Goal: Information Seeking & Learning: Learn about a topic

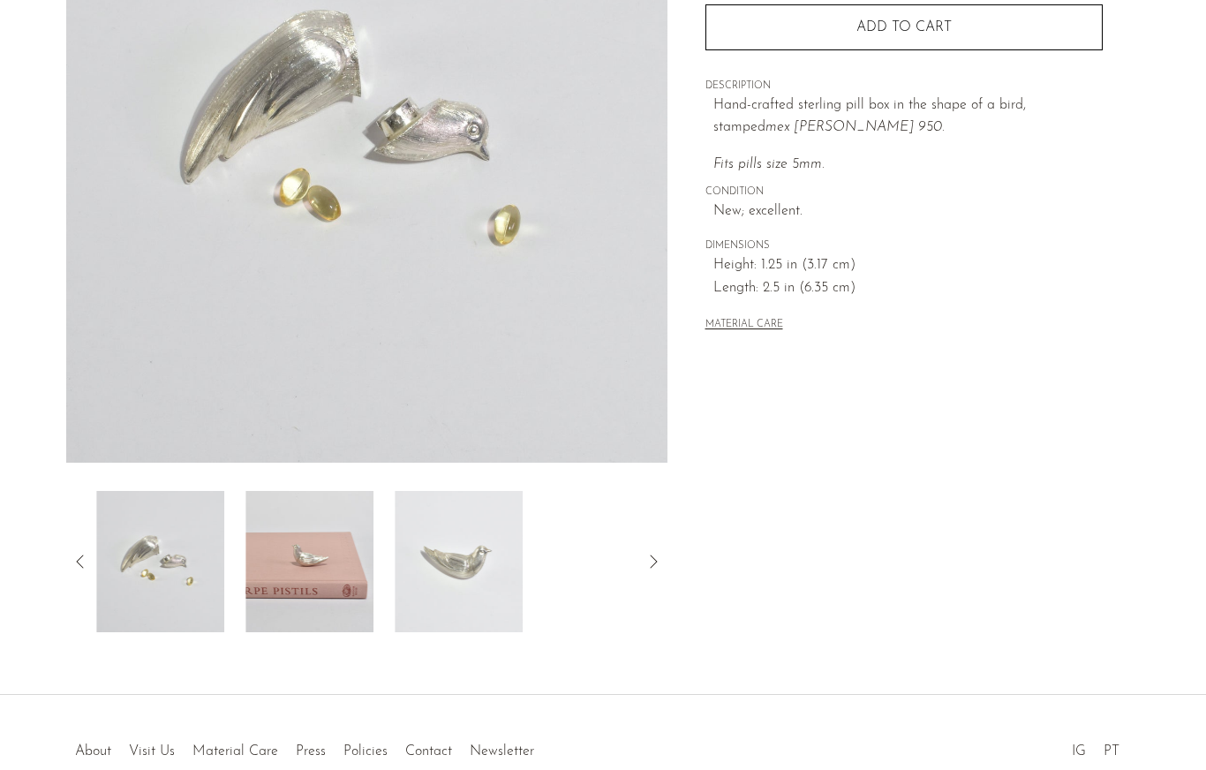
scroll to position [207, 0]
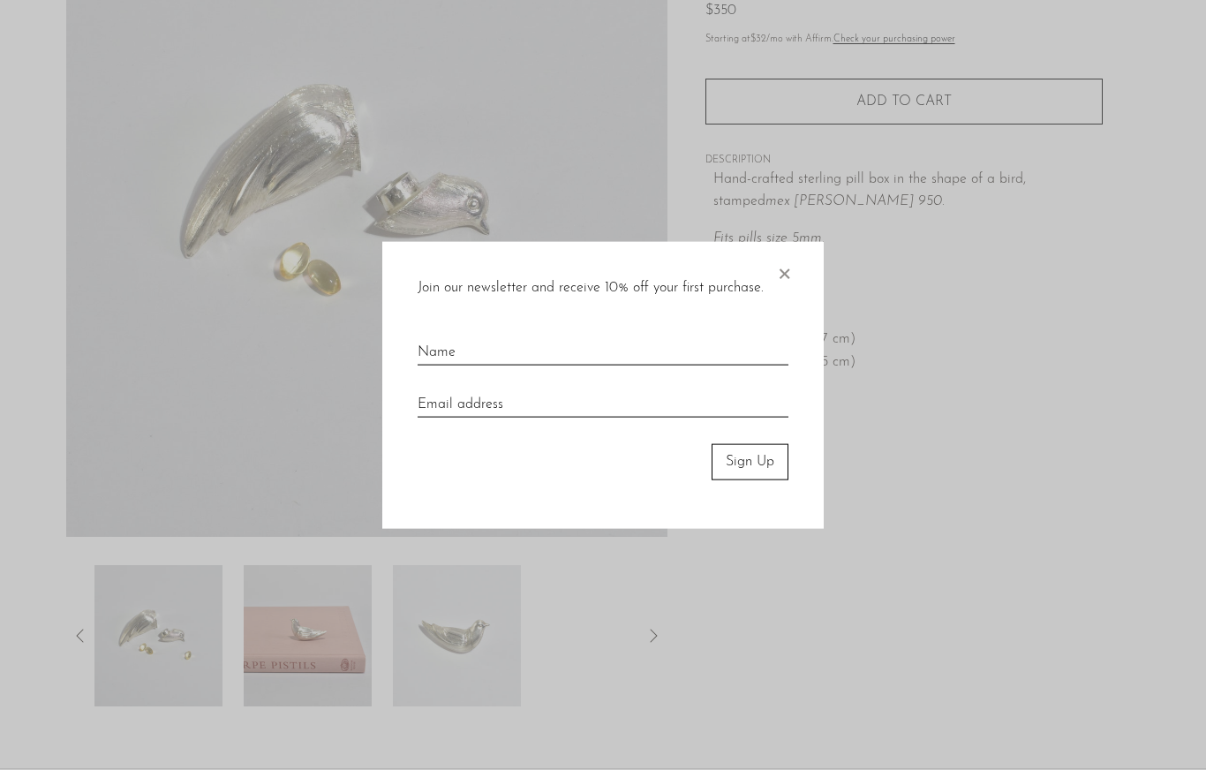
click at [777, 277] on span "×" at bounding box center [784, 270] width 18 height 56
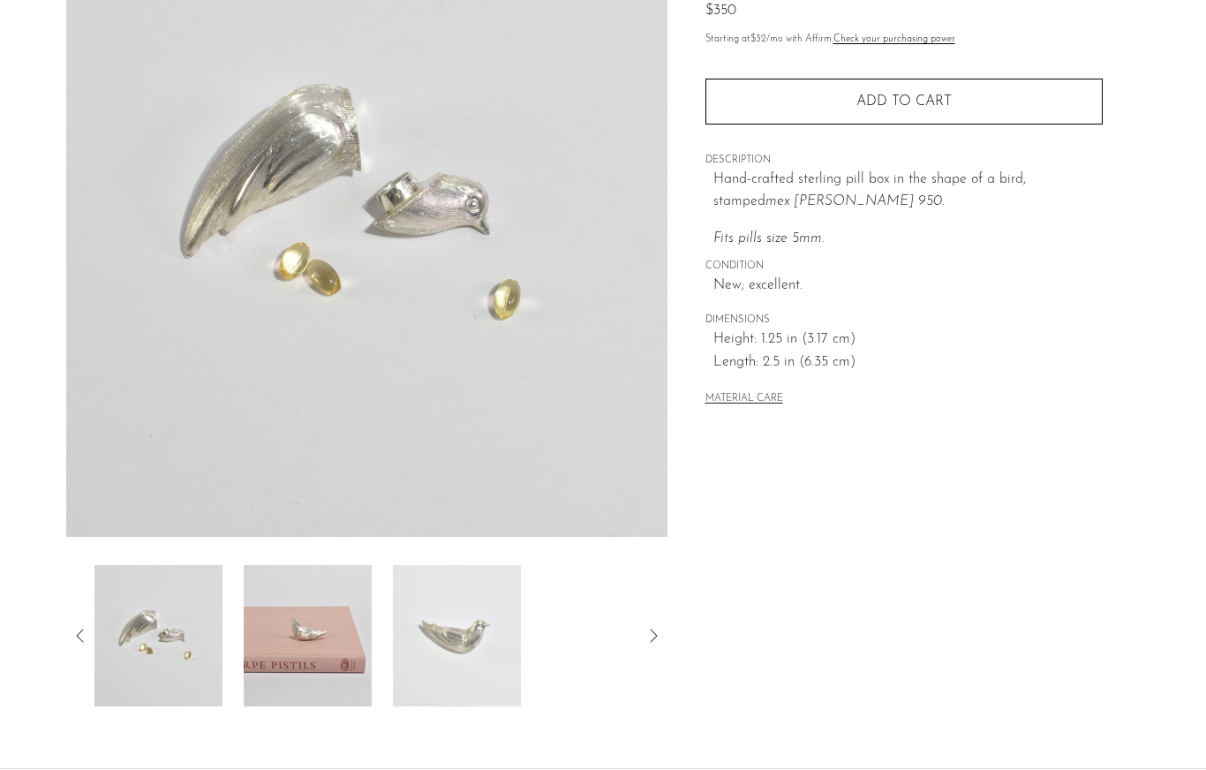
click at [219, 656] on img at bounding box center [158, 635] width 128 height 141
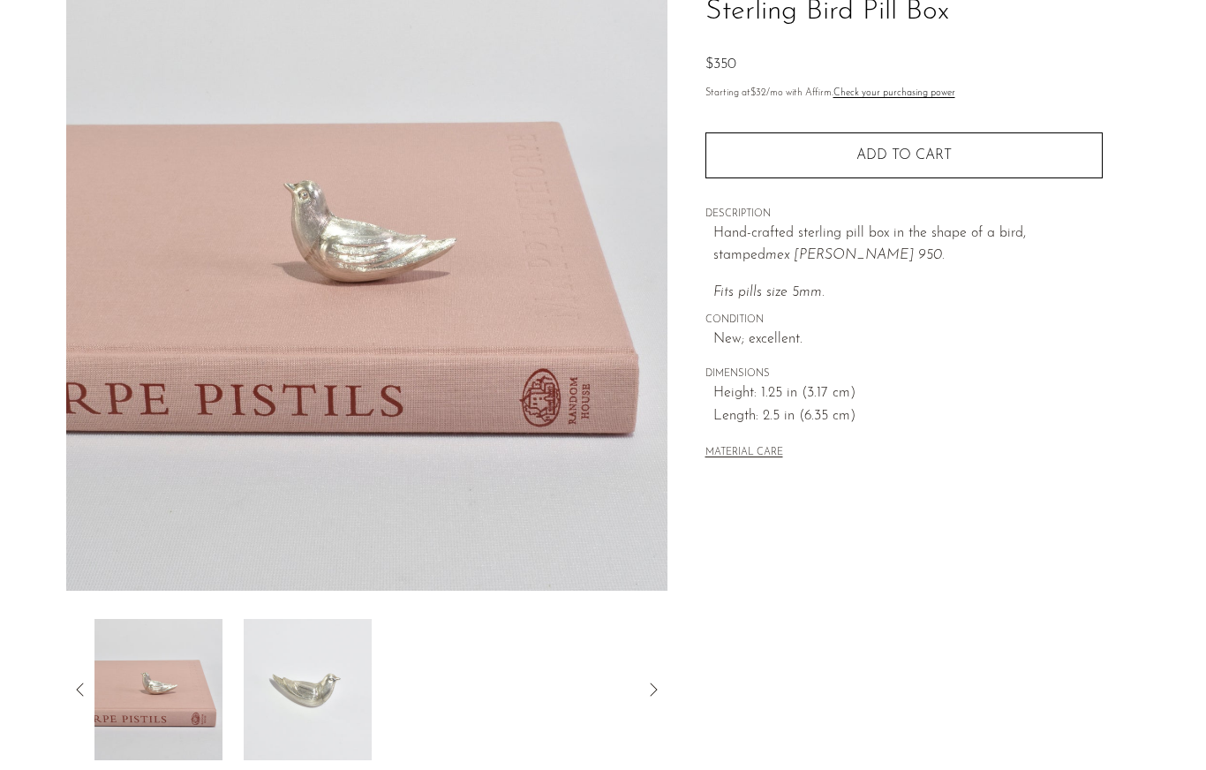
scroll to position [0, 0]
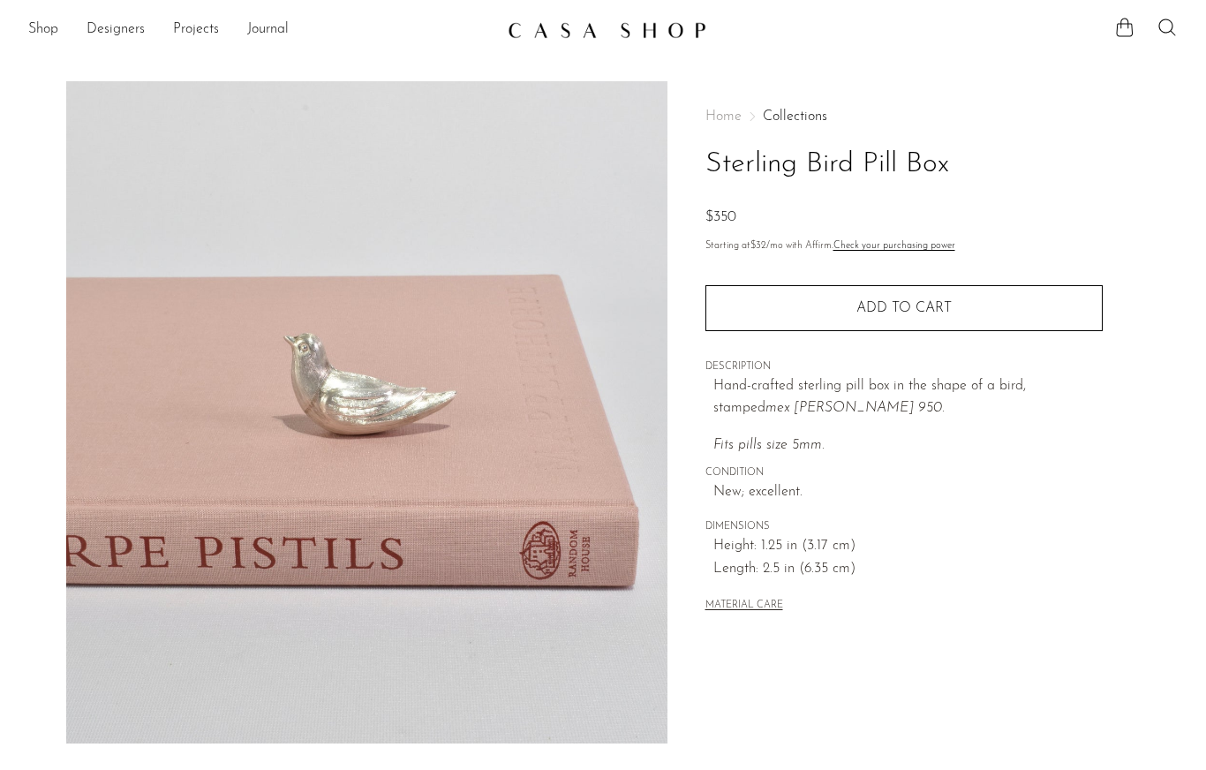
click at [37, 32] on link "Shop" at bounding box center [43, 30] width 30 height 23
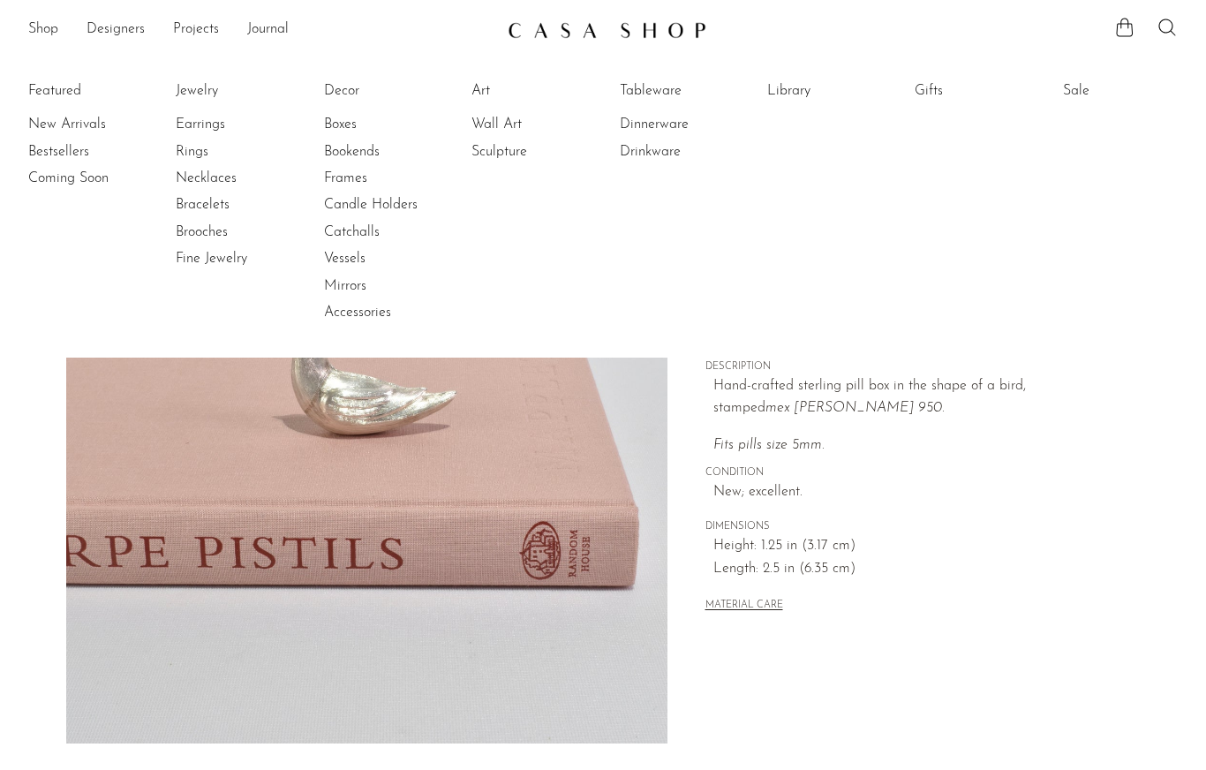
click at [181, 89] on link "Jewelry" at bounding box center [242, 90] width 132 height 19
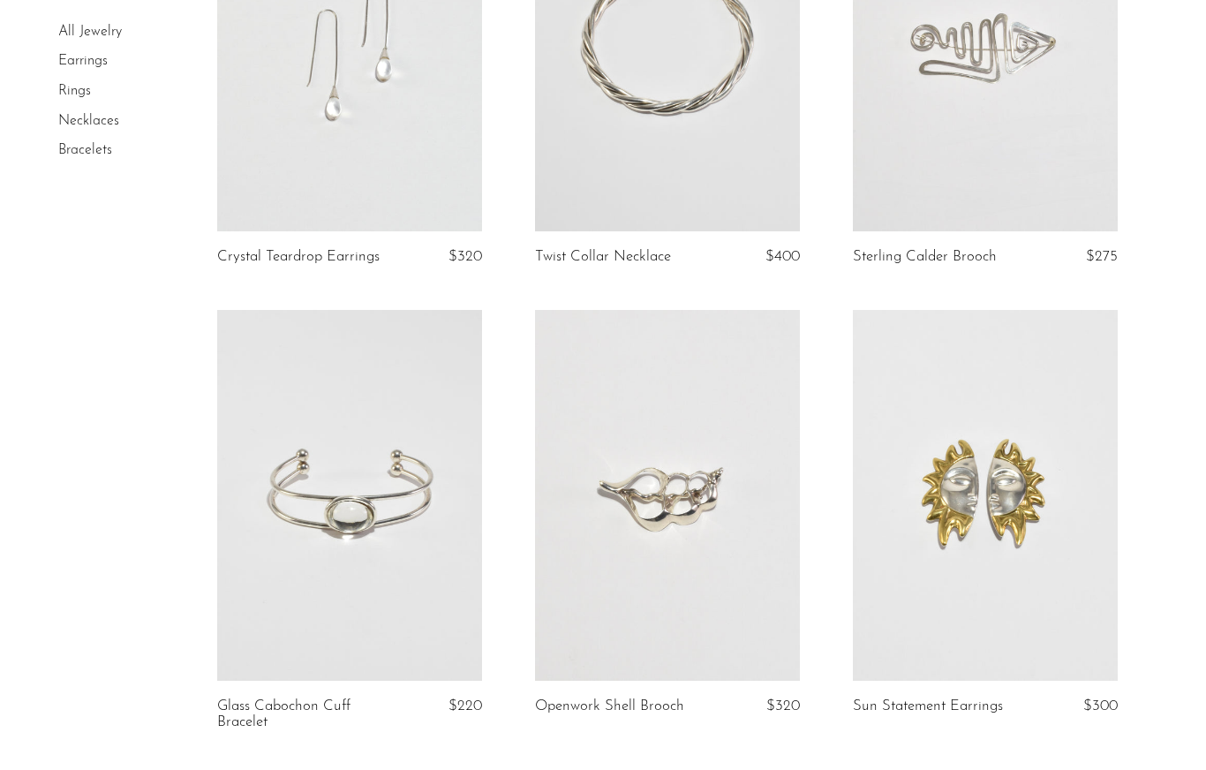
scroll to position [410, 0]
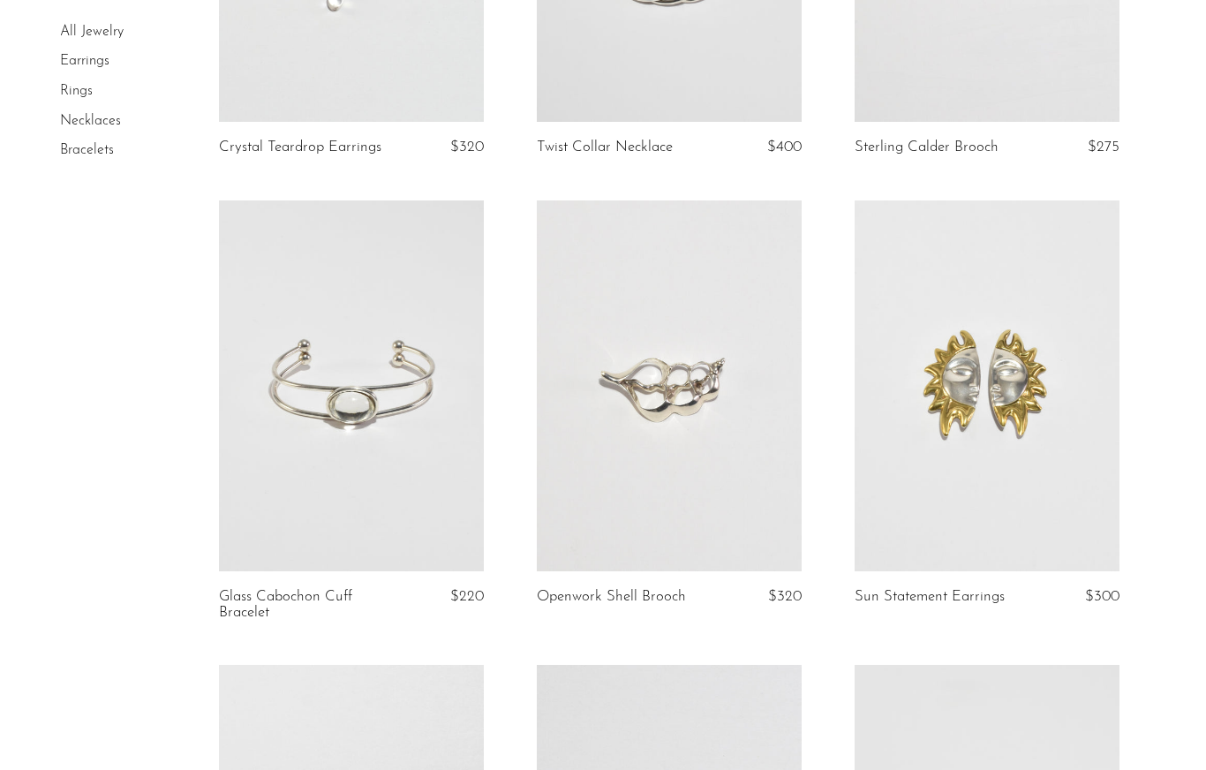
click at [1055, 464] on link at bounding box center [986, 385] width 265 height 371
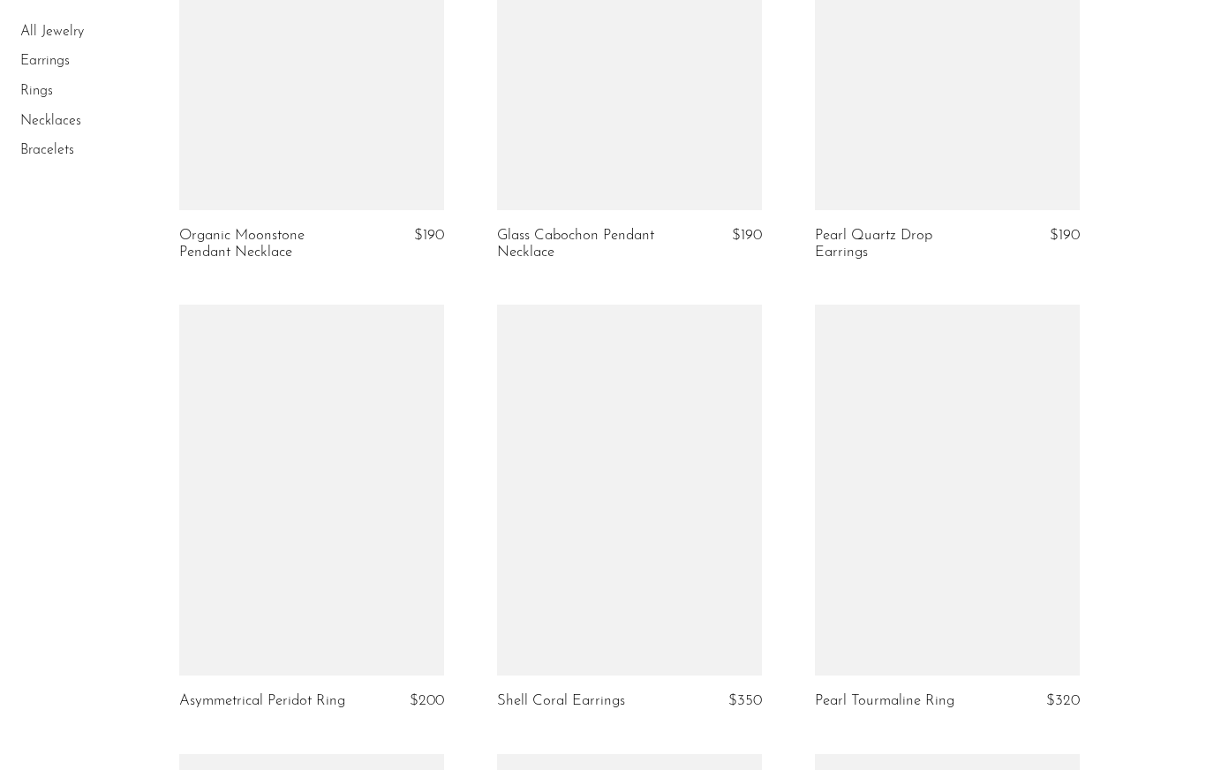
scroll to position [3195, 0]
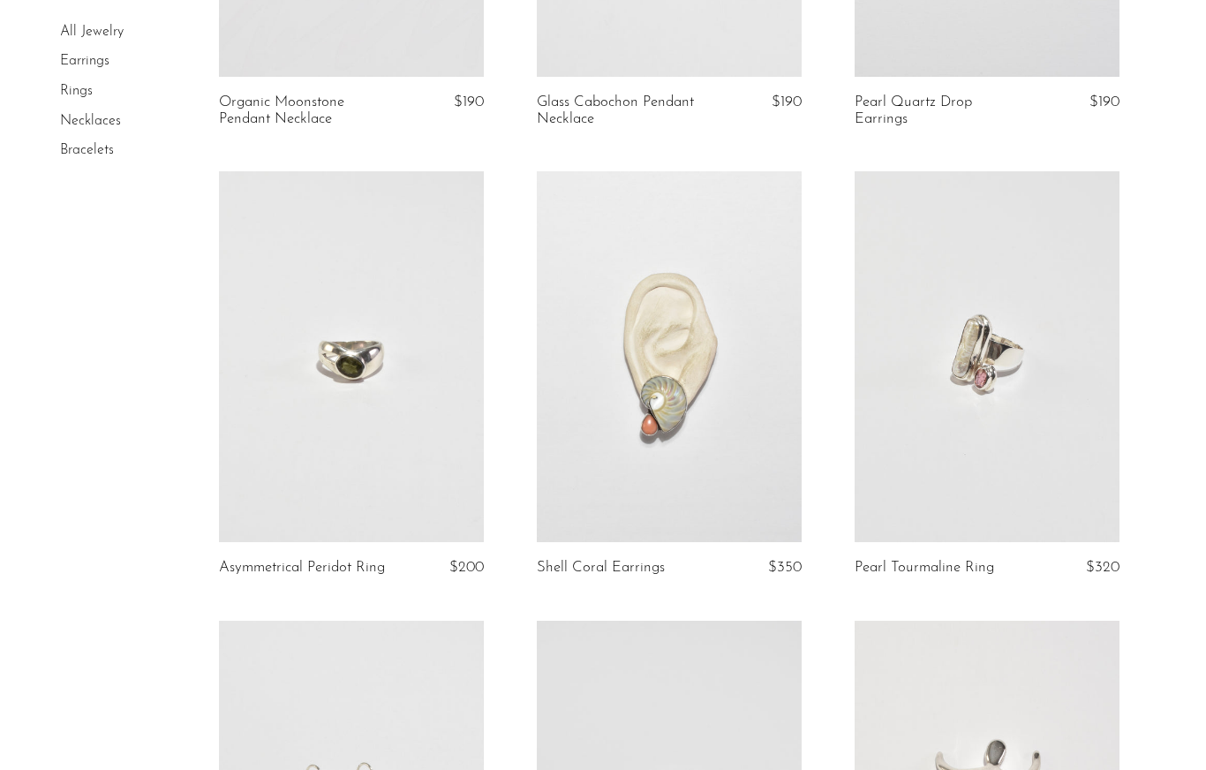
click at [581, 441] on link at bounding box center [669, 356] width 265 height 371
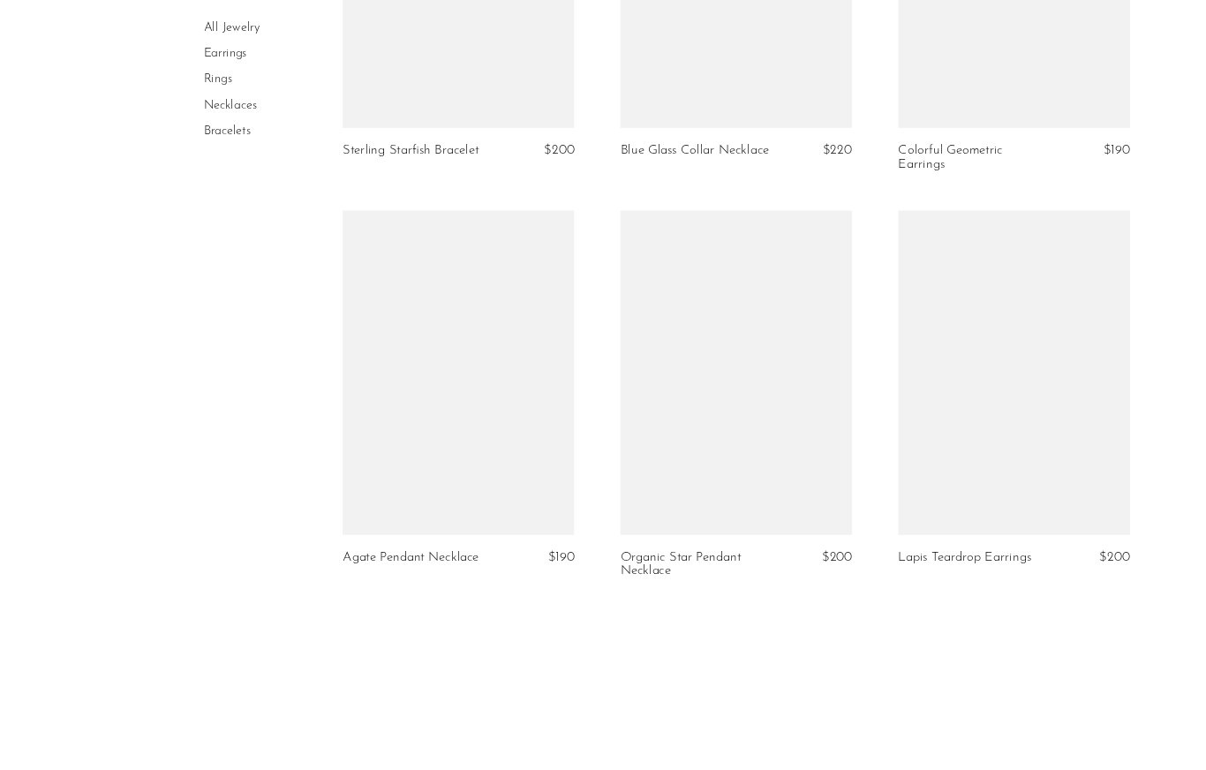
scroll to position [5101, 0]
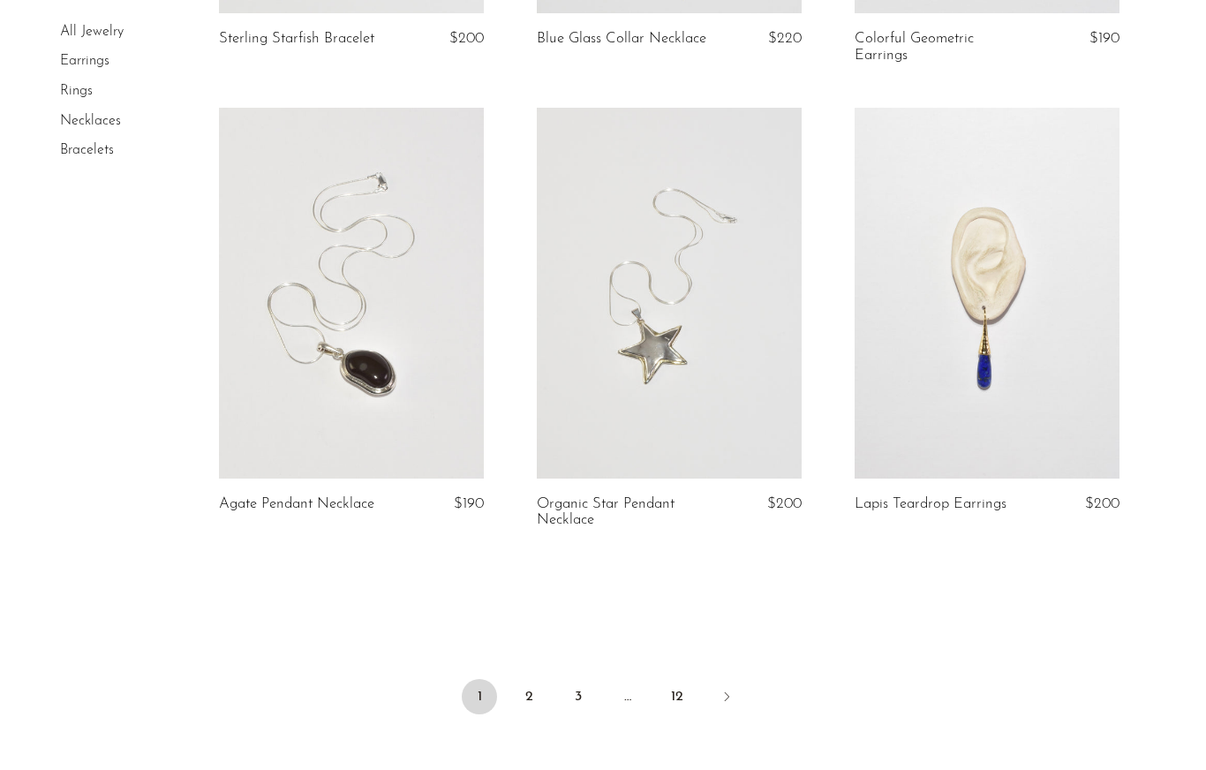
click at [537, 694] on link "2" at bounding box center [528, 696] width 35 height 35
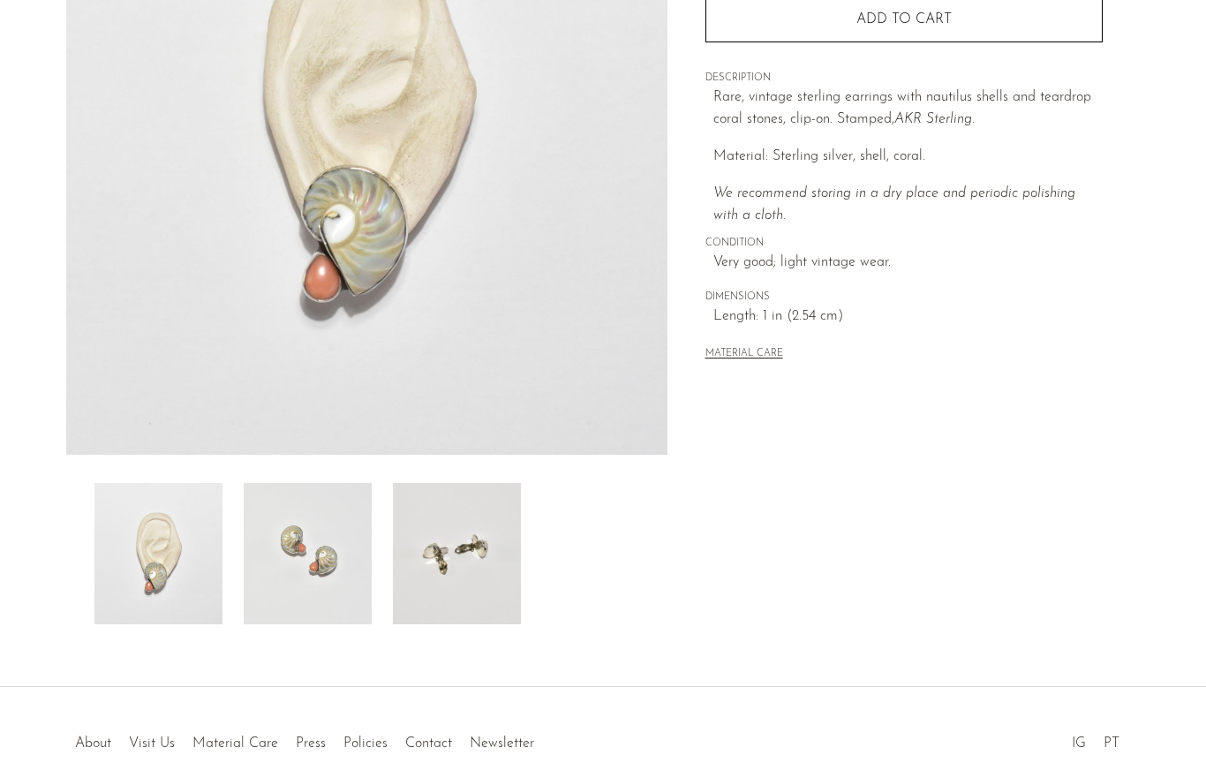
scroll to position [289, 0]
click at [330, 583] on img at bounding box center [308, 552] width 128 height 141
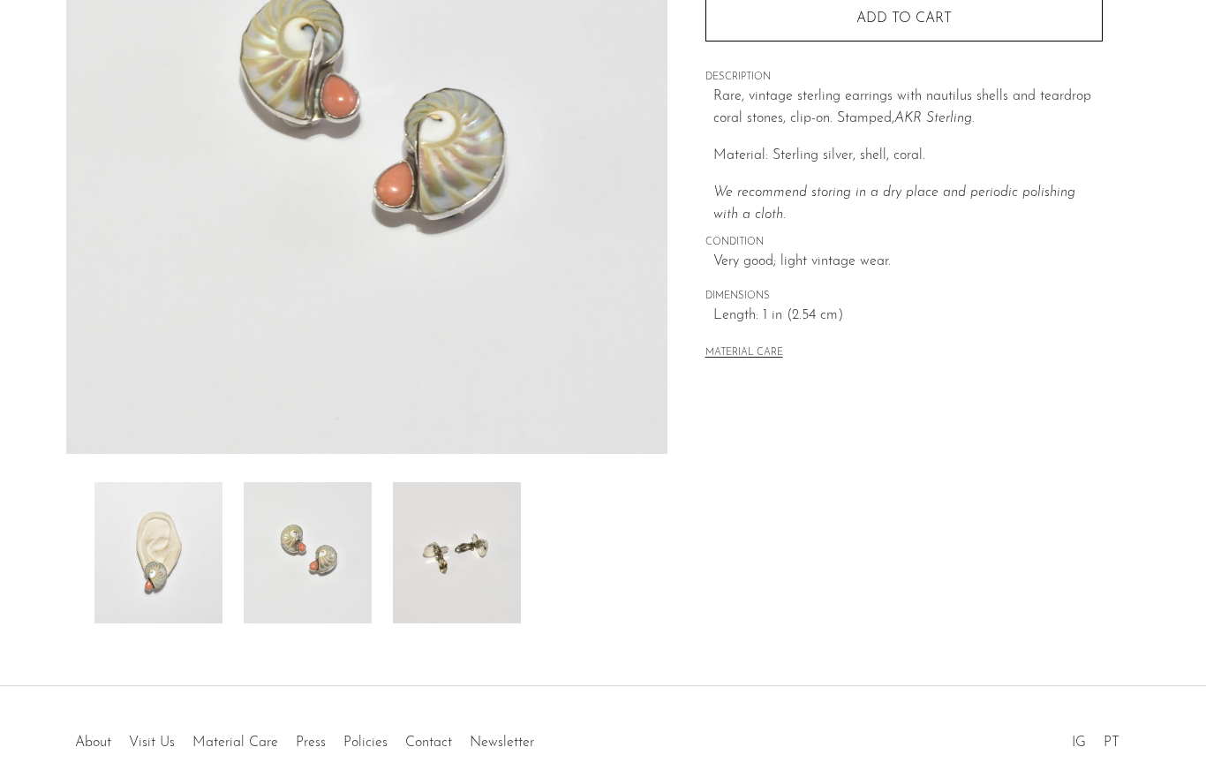
click at [478, 572] on img at bounding box center [457, 552] width 128 height 141
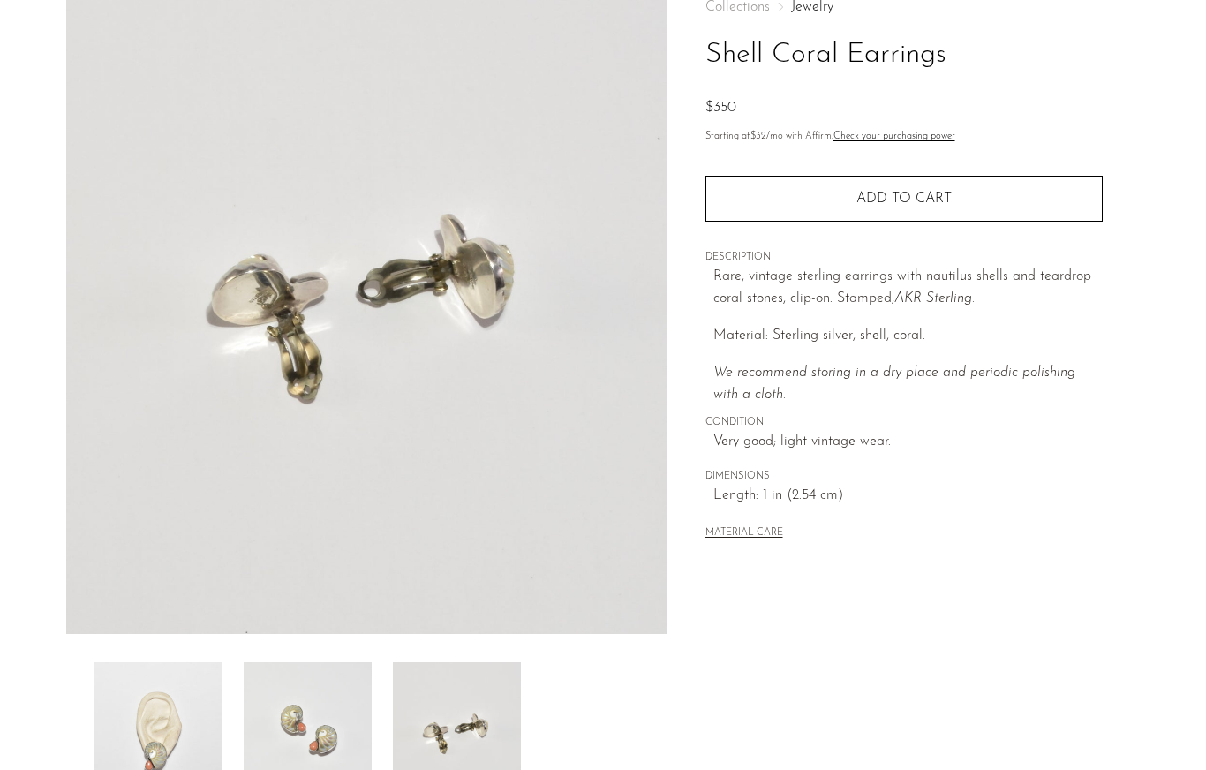
scroll to position [0, 0]
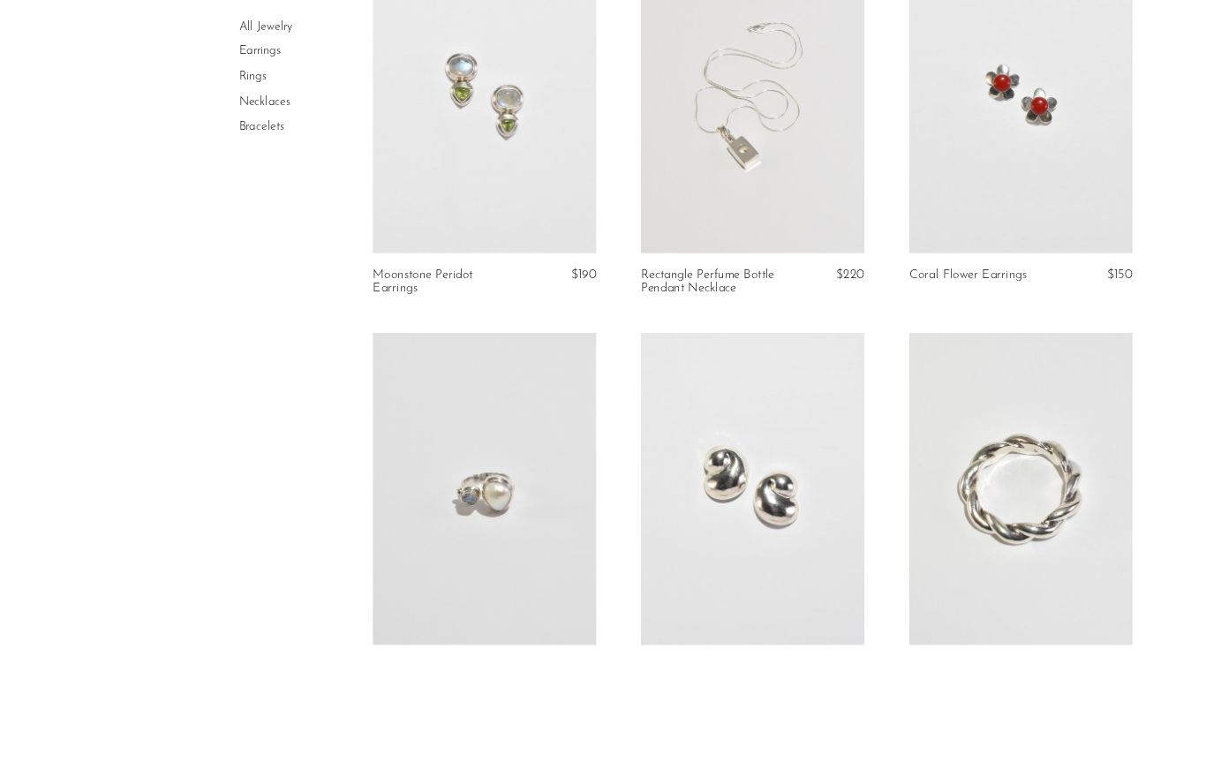
scroll to position [1815, 0]
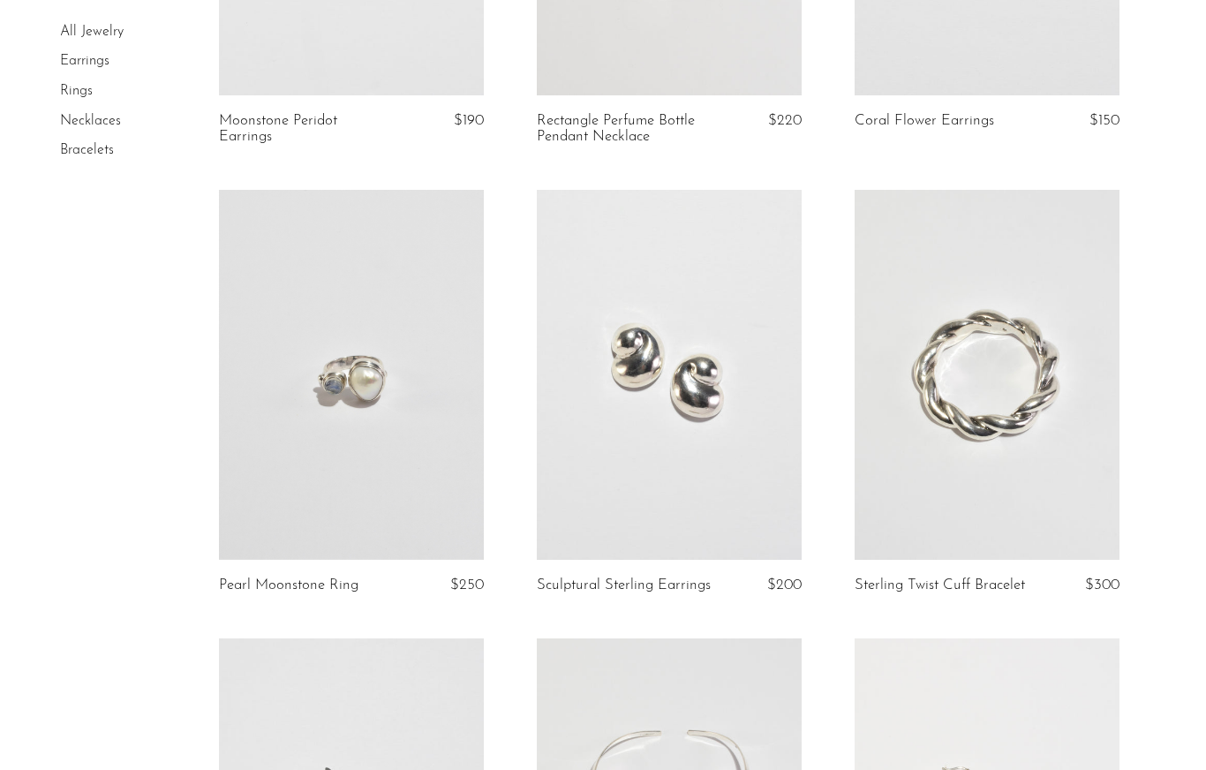
click at [749, 425] on link at bounding box center [669, 375] width 265 height 371
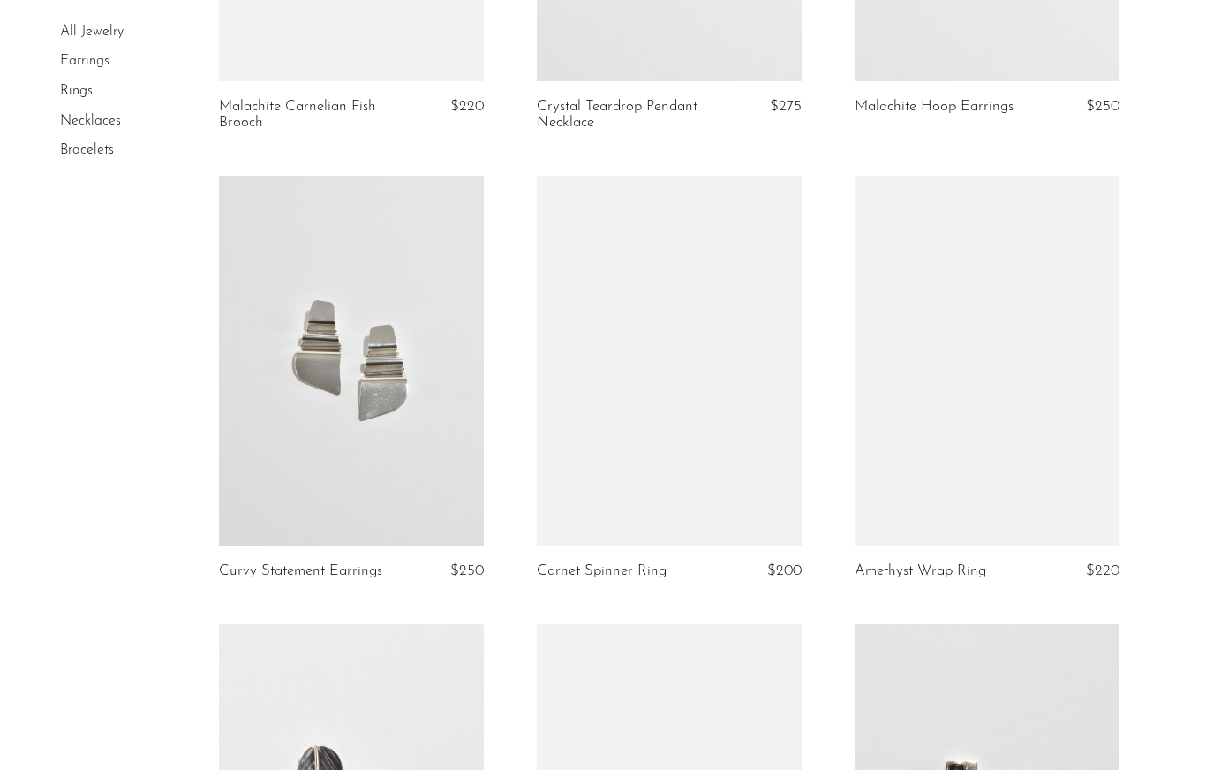
scroll to position [5047, 0]
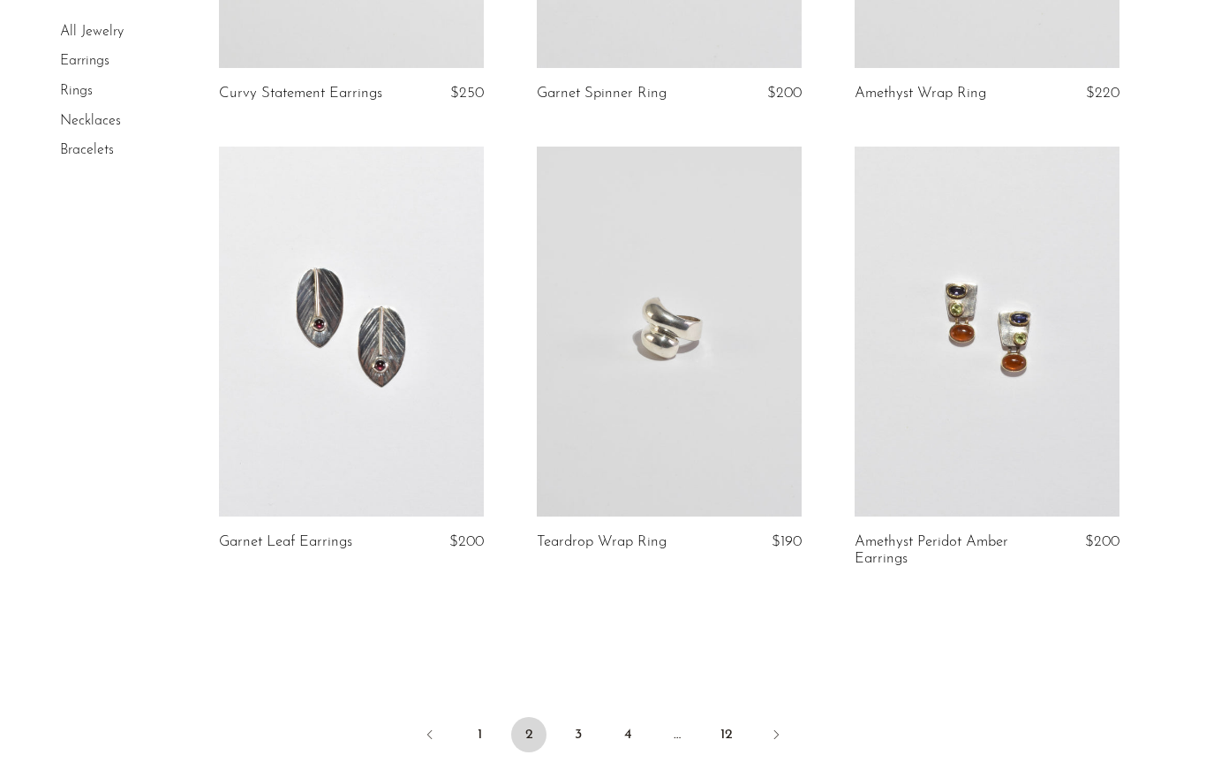
click at [580, 731] on link "3" at bounding box center [577, 734] width 35 height 35
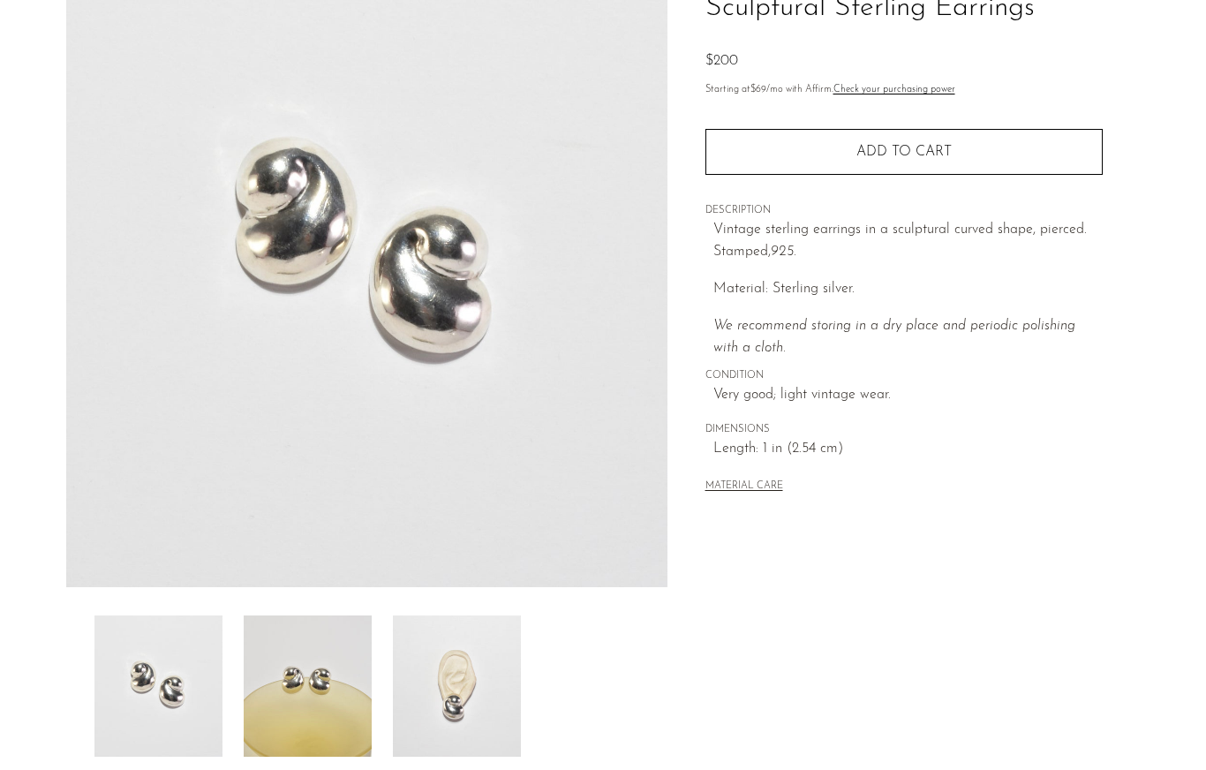
scroll to position [207, 0]
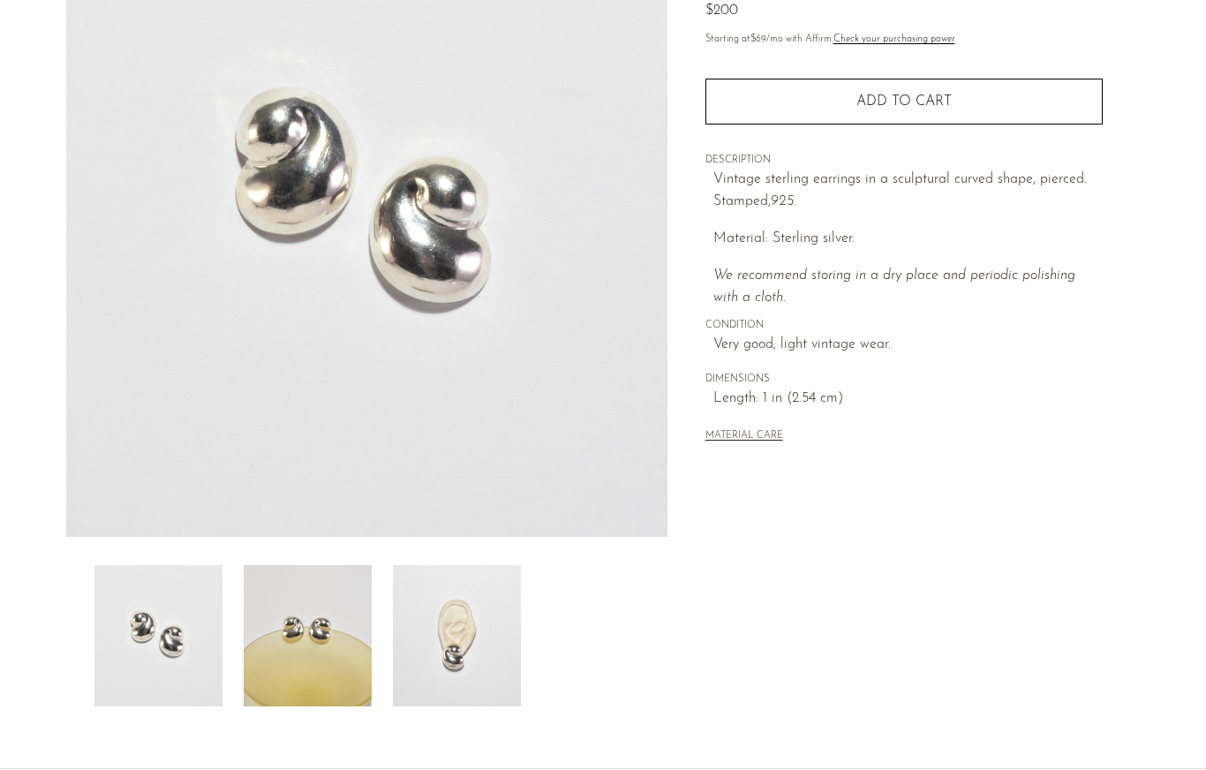
click at [437, 674] on img at bounding box center [457, 635] width 128 height 141
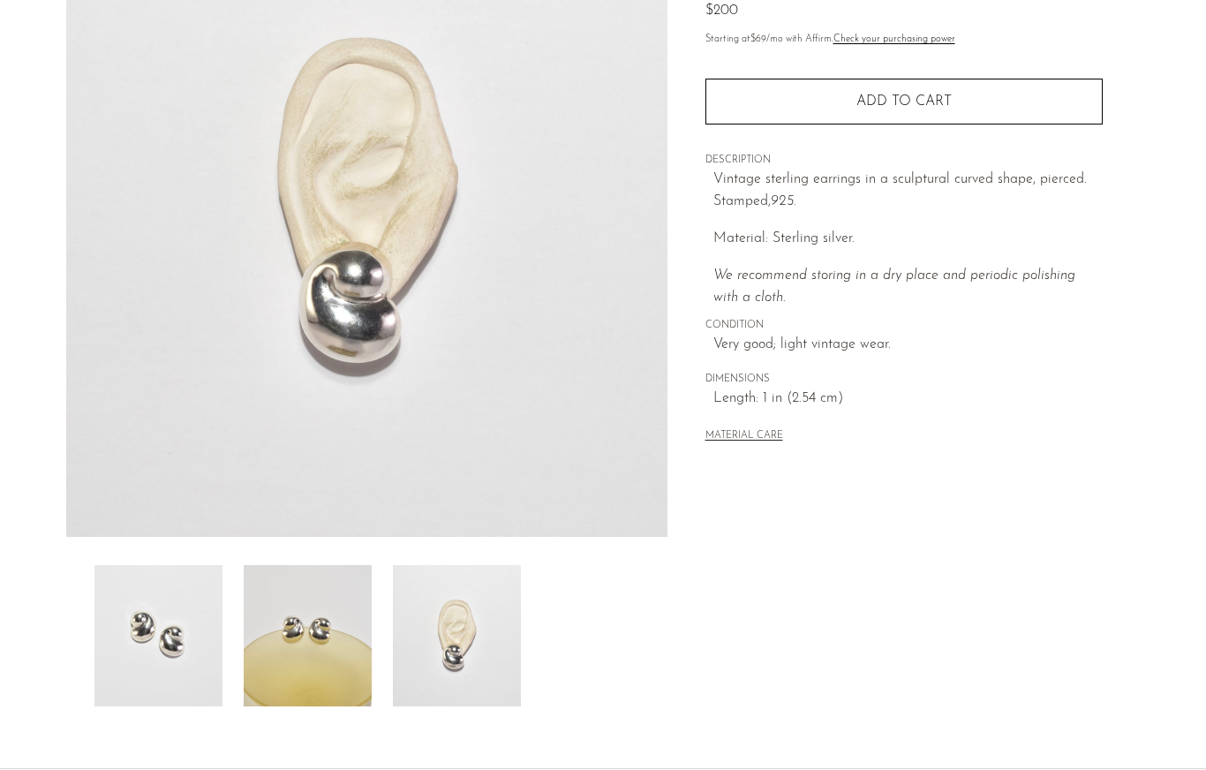
click at [267, 663] on img at bounding box center [308, 635] width 128 height 141
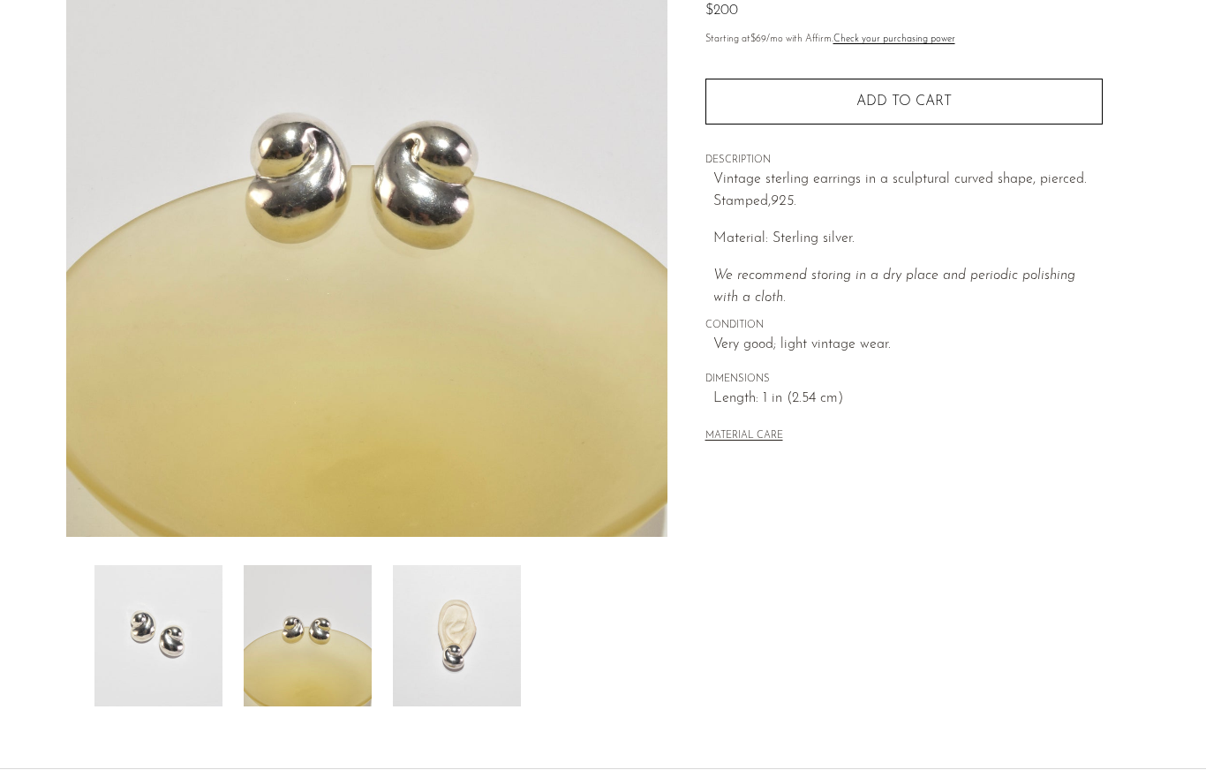
click at [415, 653] on img at bounding box center [457, 635] width 128 height 141
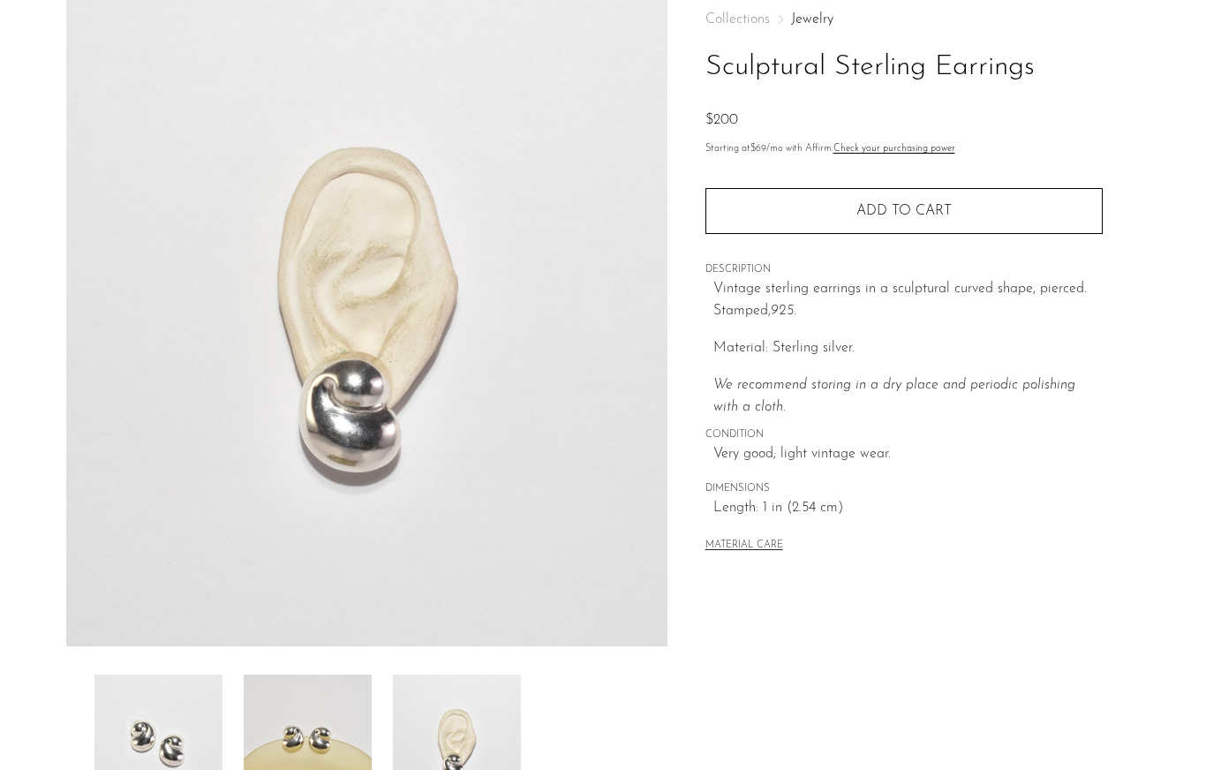
scroll to position [0, 0]
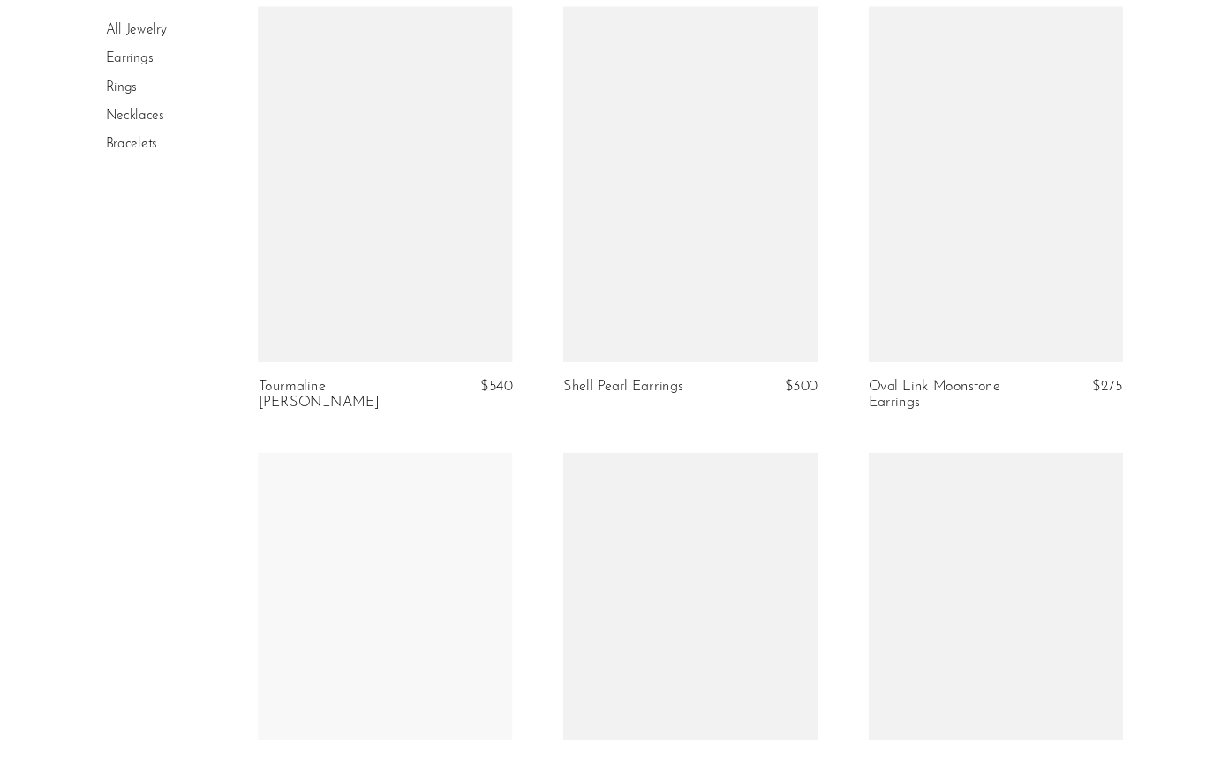
scroll to position [1725, 0]
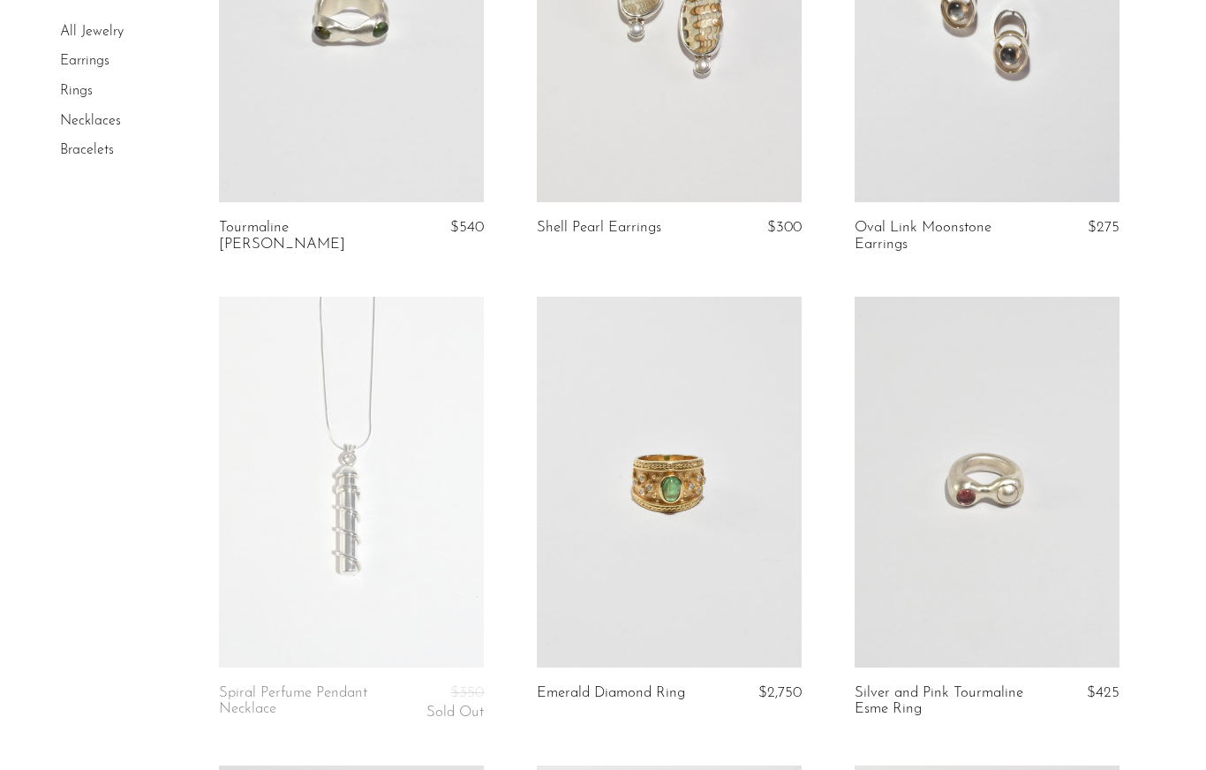
click at [1061, 501] on link at bounding box center [986, 482] width 265 height 371
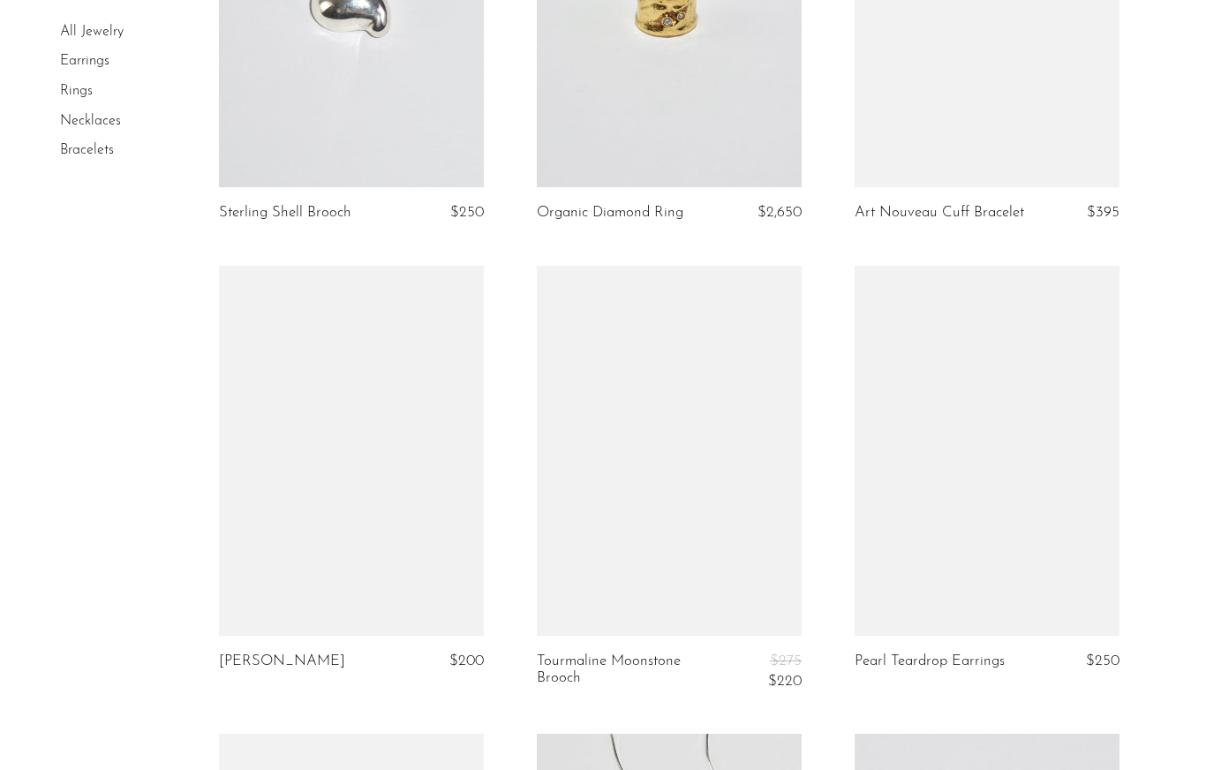
scroll to position [3837, 0]
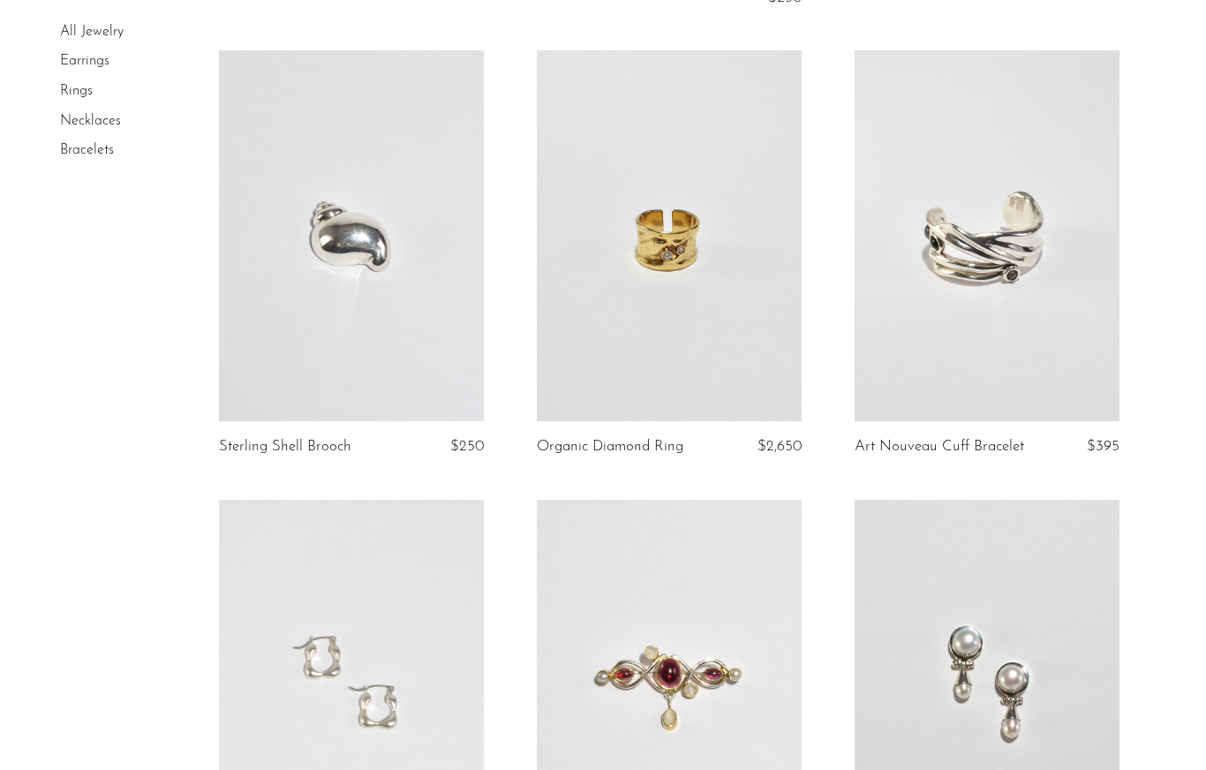
click at [604, 295] on link at bounding box center [669, 235] width 265 height 371
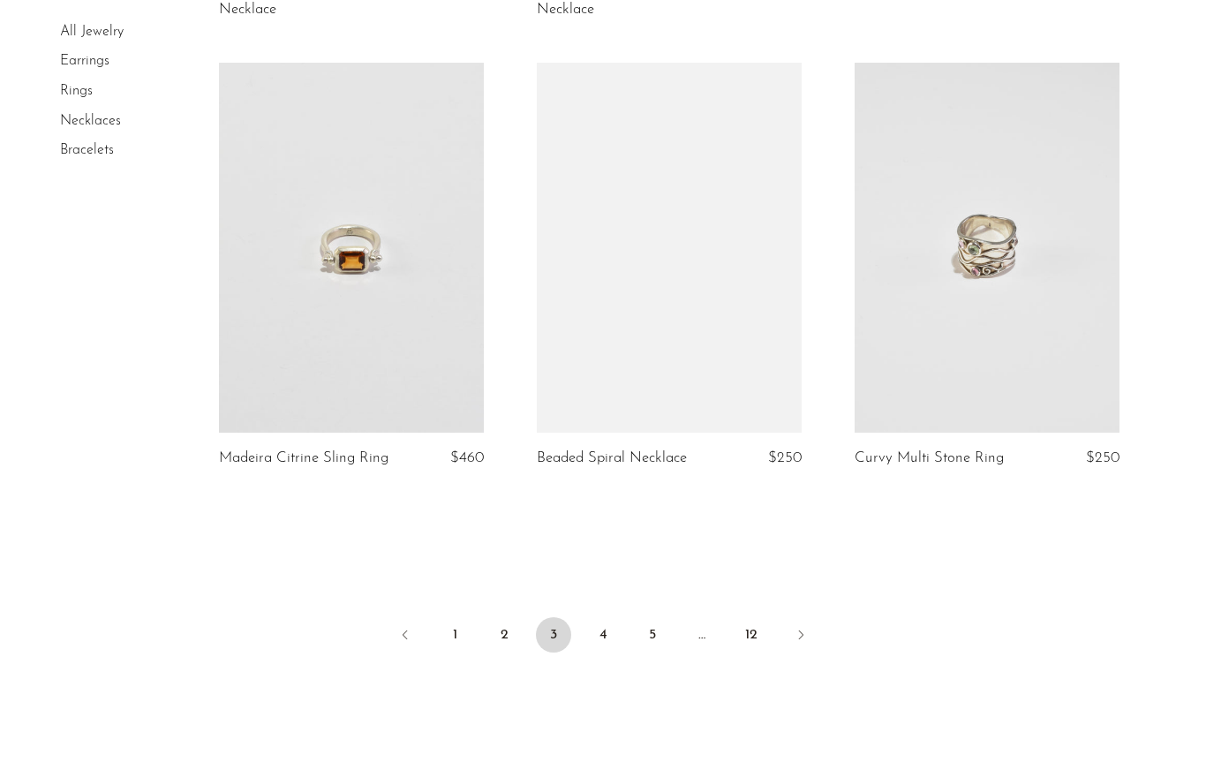
scroll to position [5206, 0]
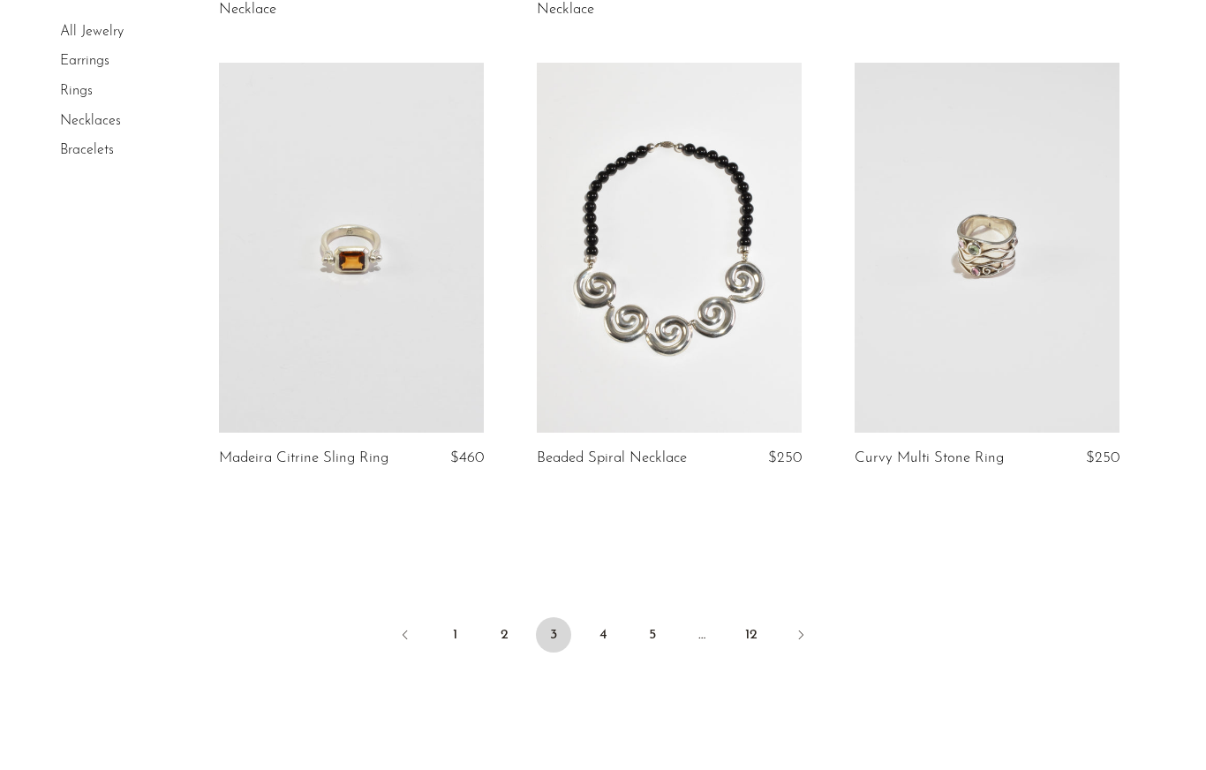
click at [612, 617] on link "4" at bounding box center [602, 634] width 35 height 35
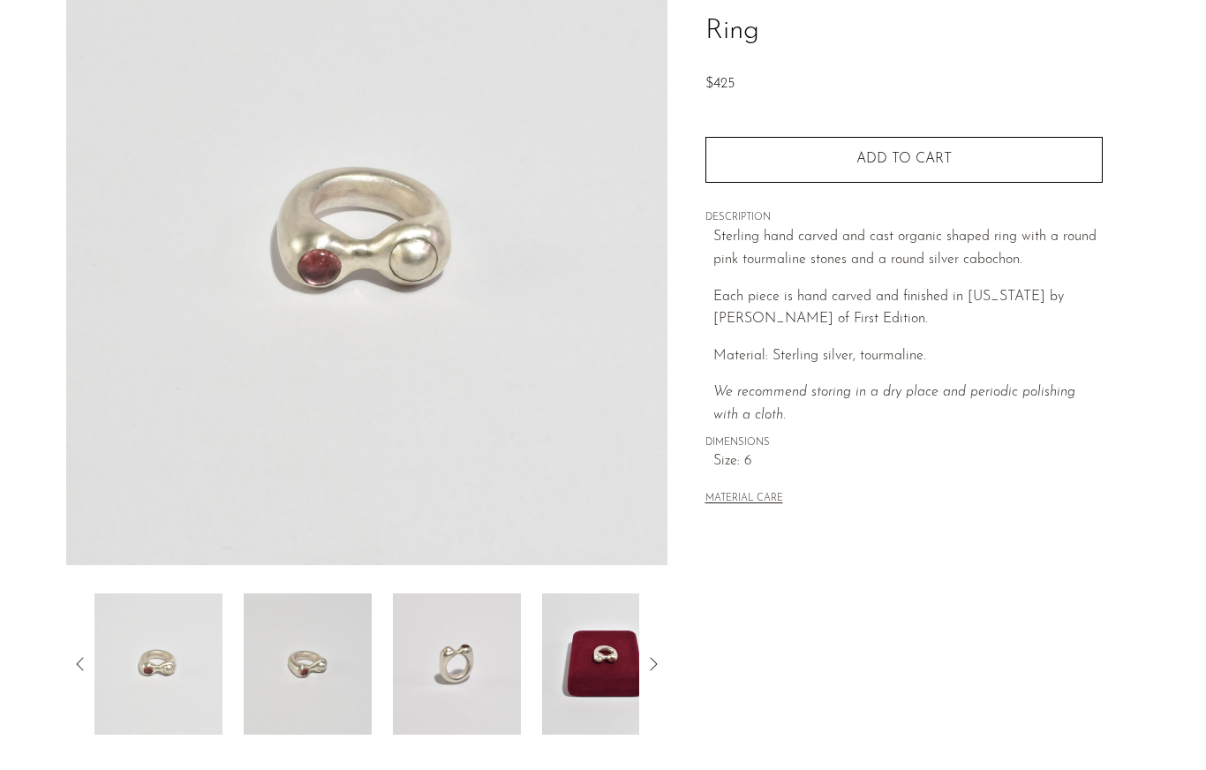
scroll to position [331, 0]
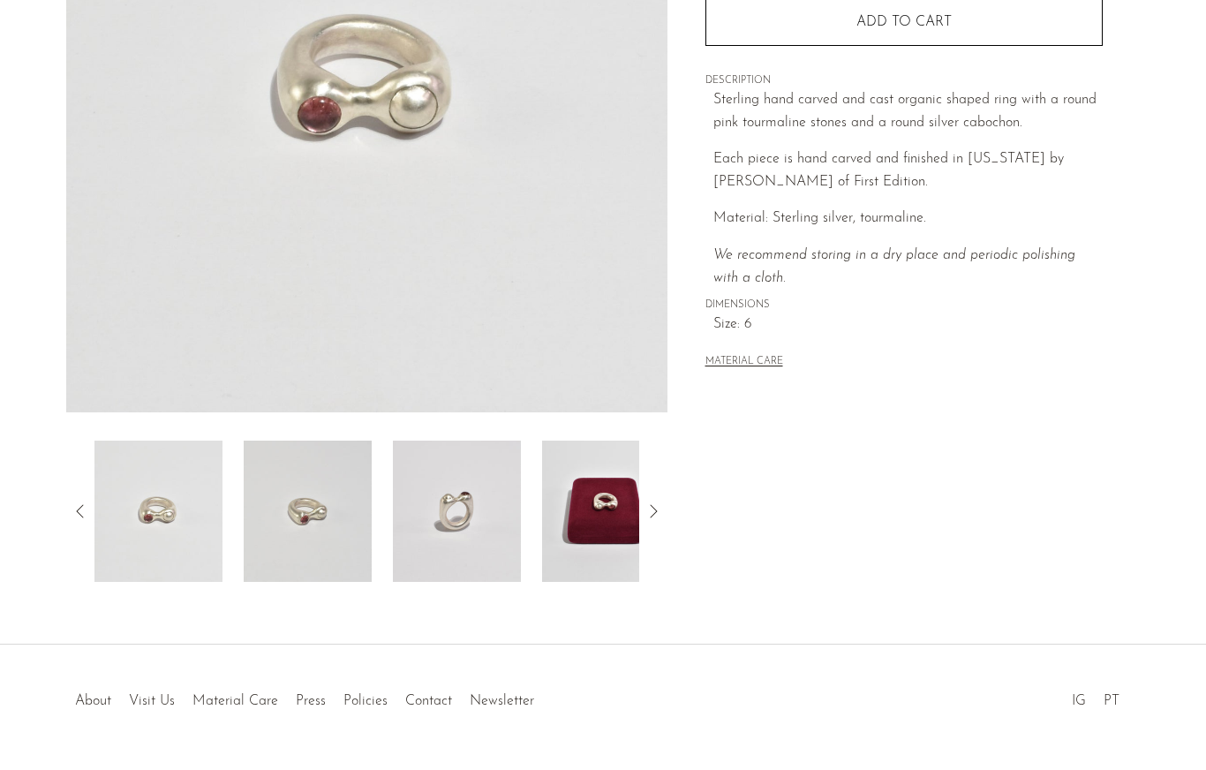
click at [656, 506] on icon at bounding box center [653, 510] width 21 height 21
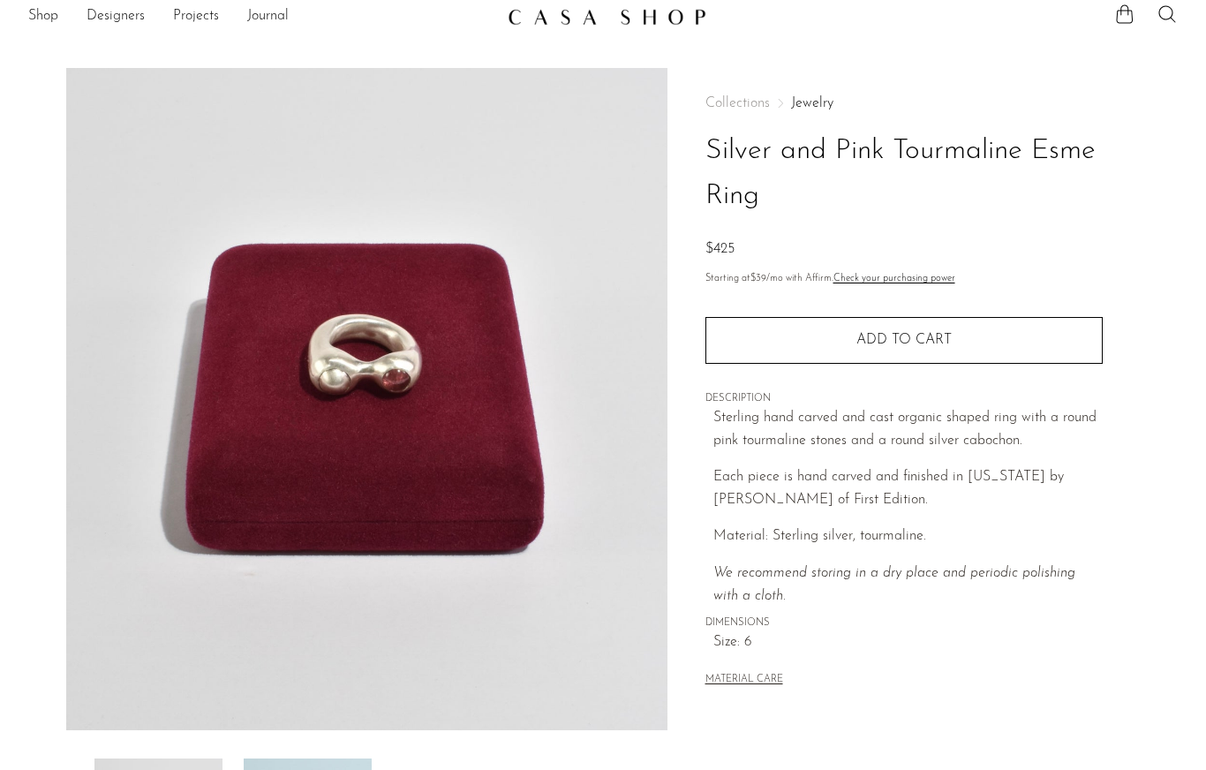
scroll to position [0, 0]
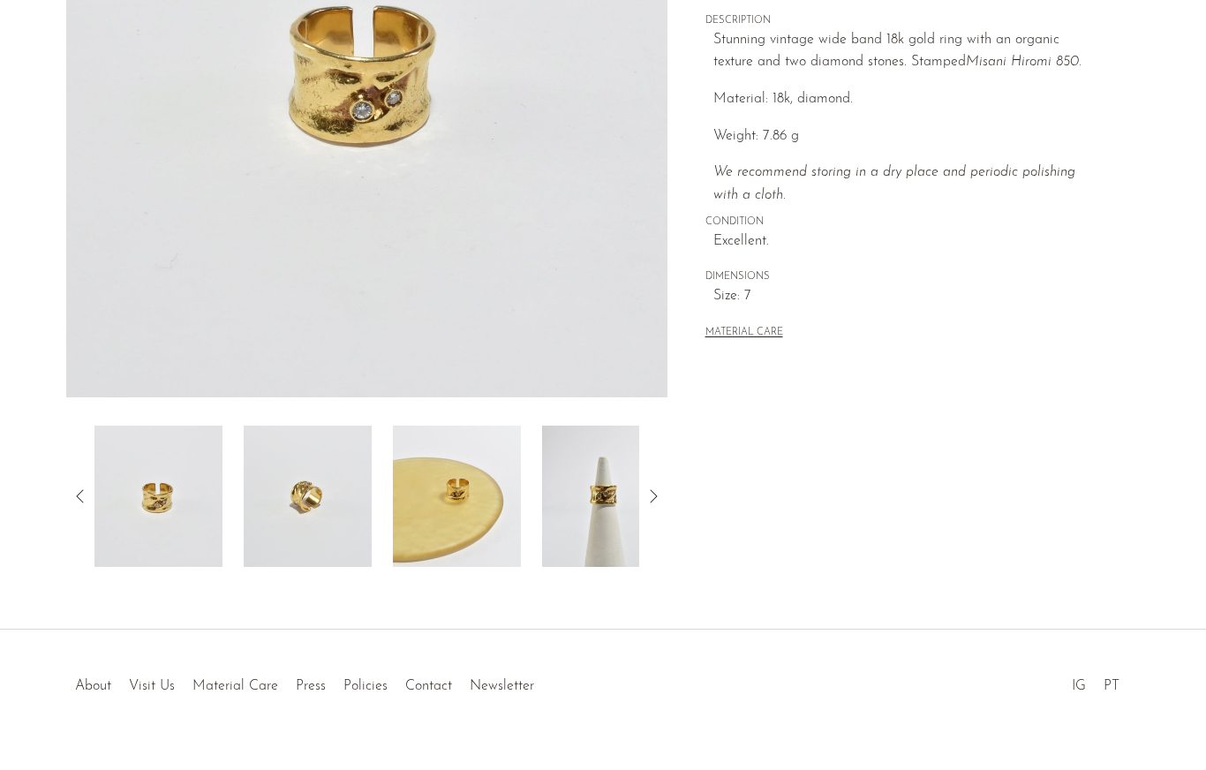
scroll to position [352, 0]
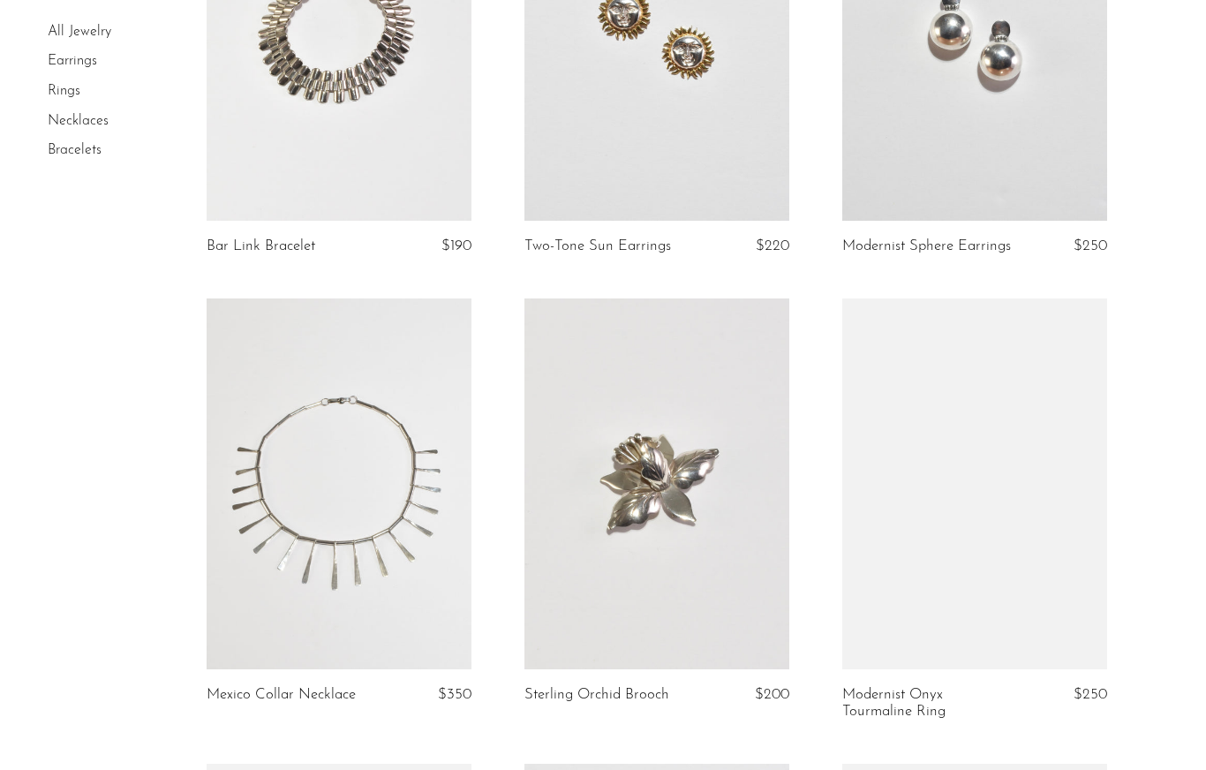
scroll to position [941, 0]
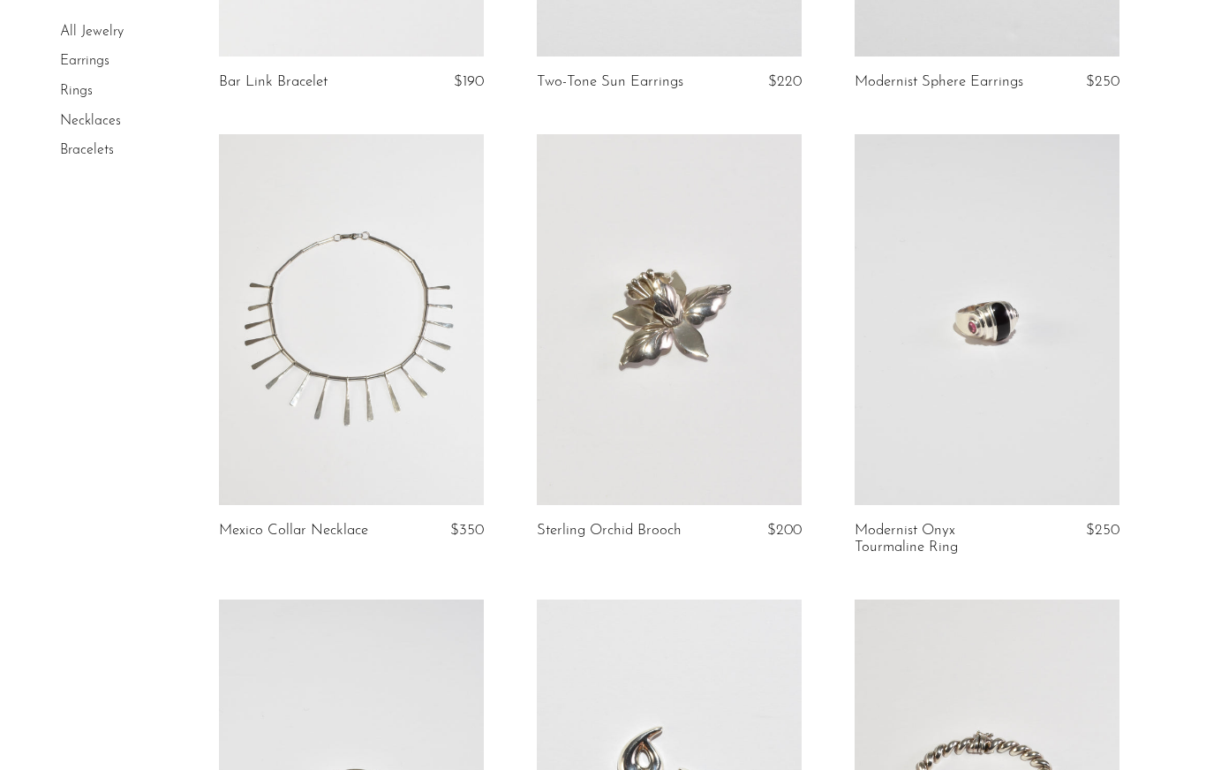
click at [333, 405] on link at bounding box center [351, 319] width 265 height 371
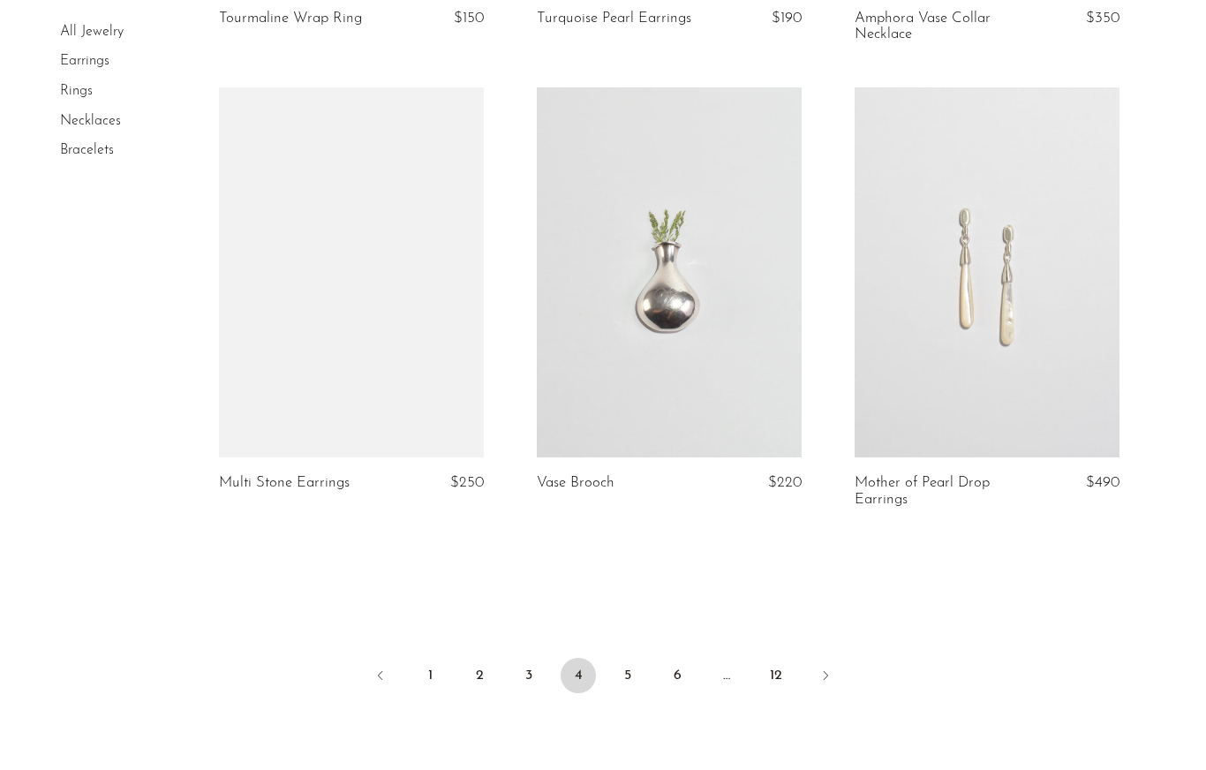
scroll to position [5143, 0]
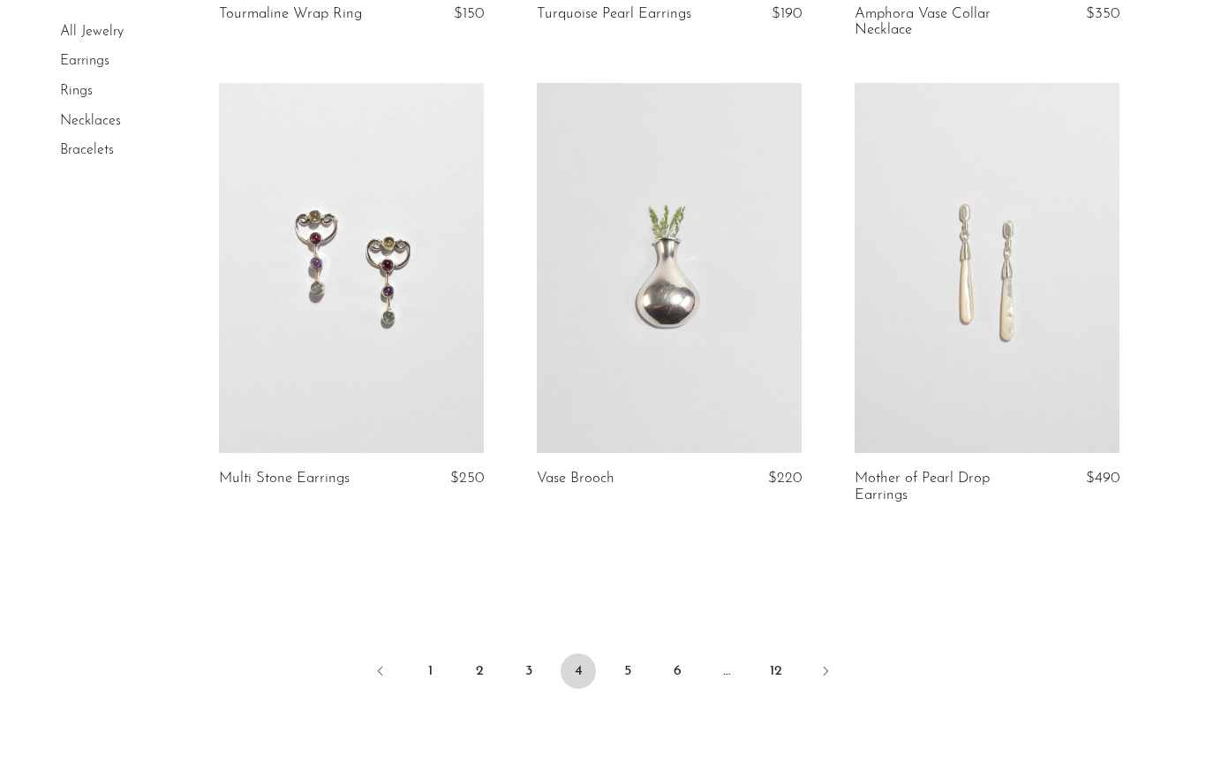
click at [624, 653] on link "5" at bounding box center [627, 670] width 35 height 35
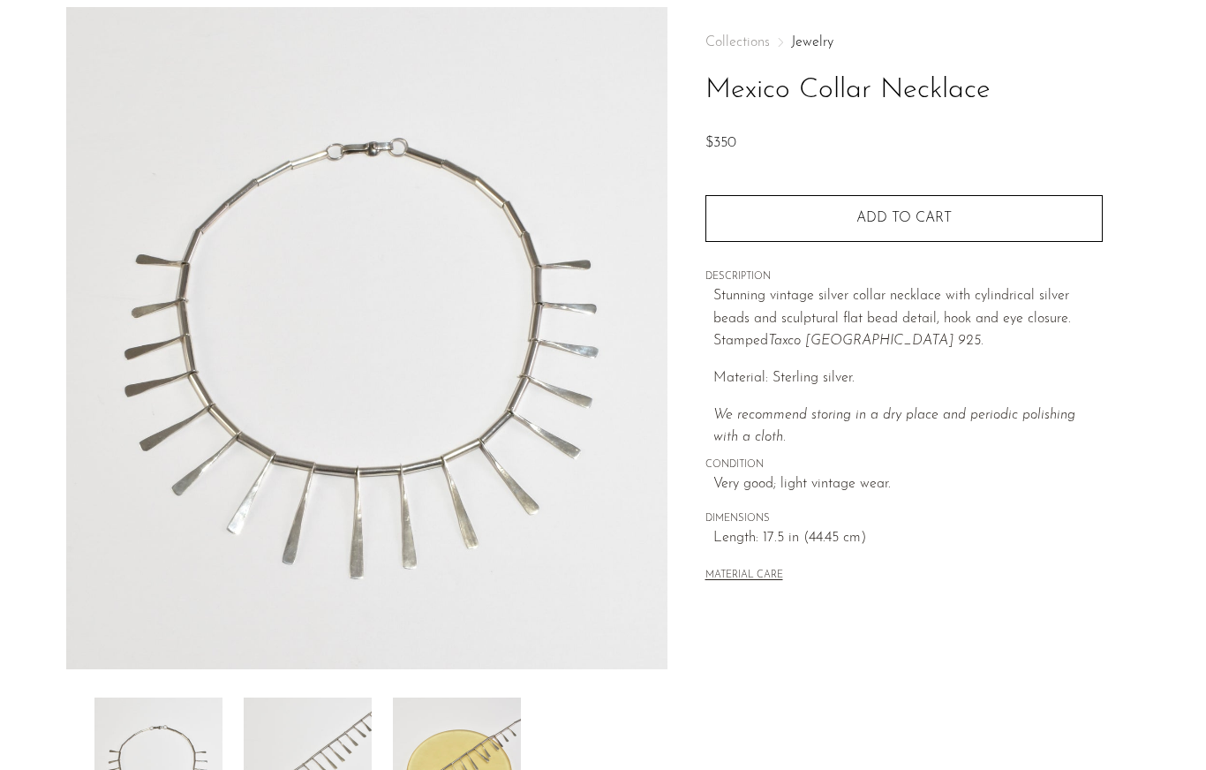
scroll to position [184, 0]
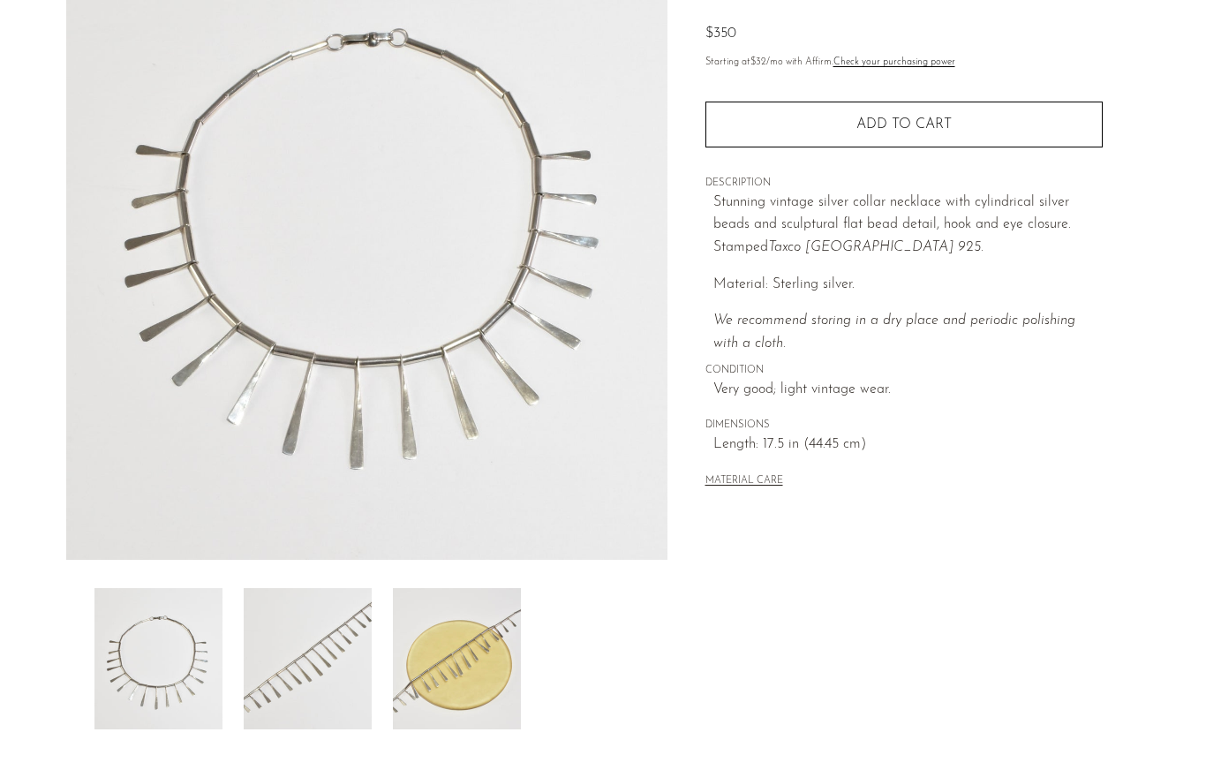
click at [423, 666] on img at bounding box center [457, 658] width 128 height 141
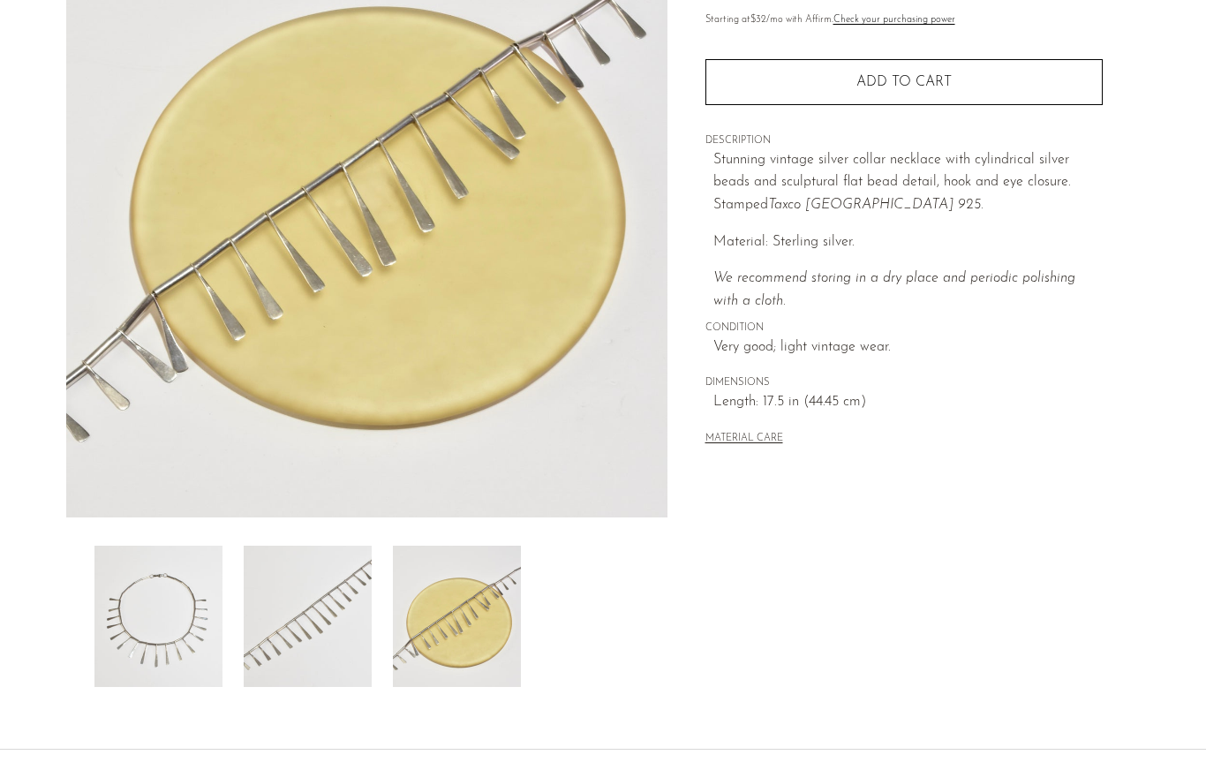
scroll to position [244, 0]
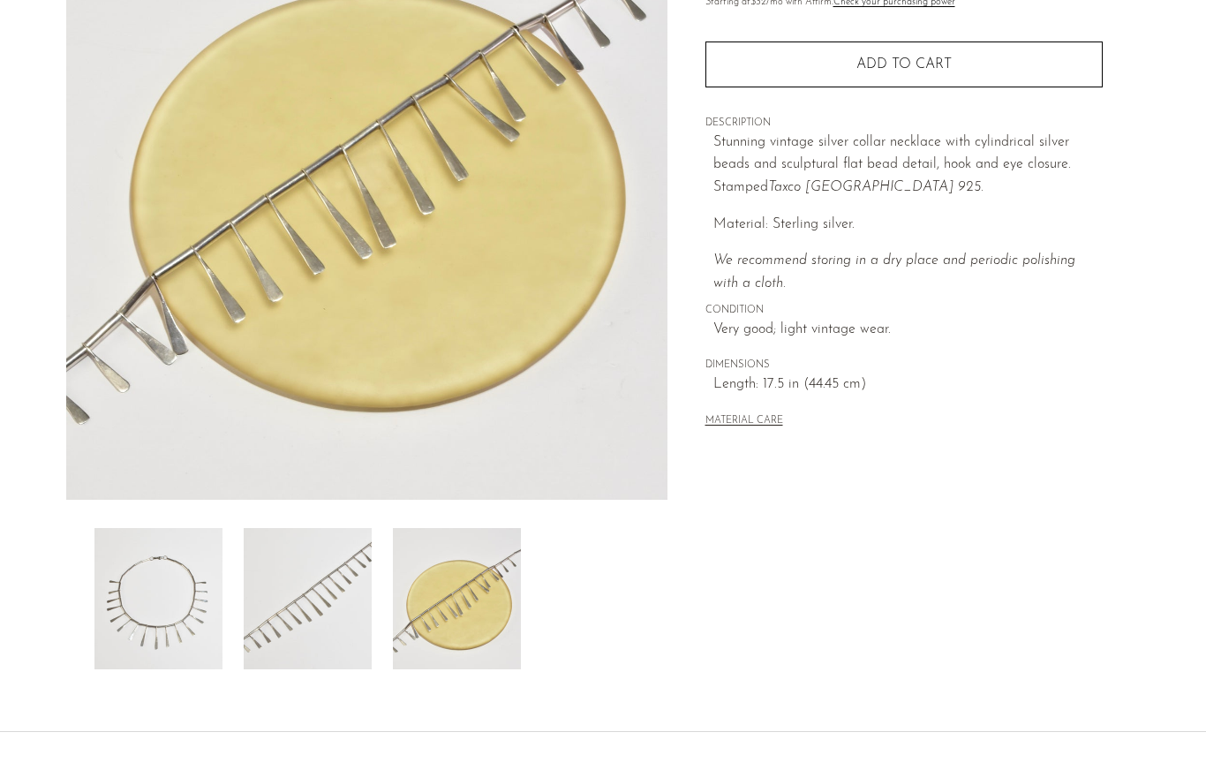
click at [124, 602] on img at bounding box center [158, 598] width 128 height 141
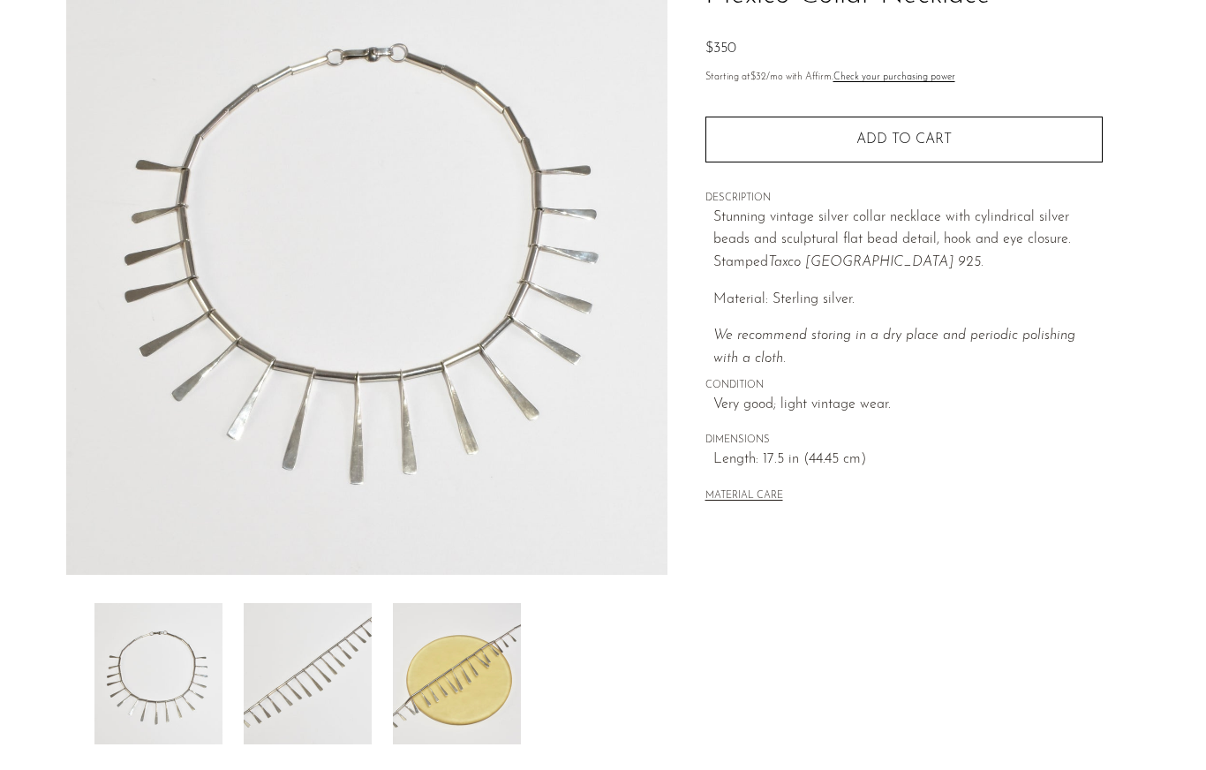
scroll to position [155, 0]
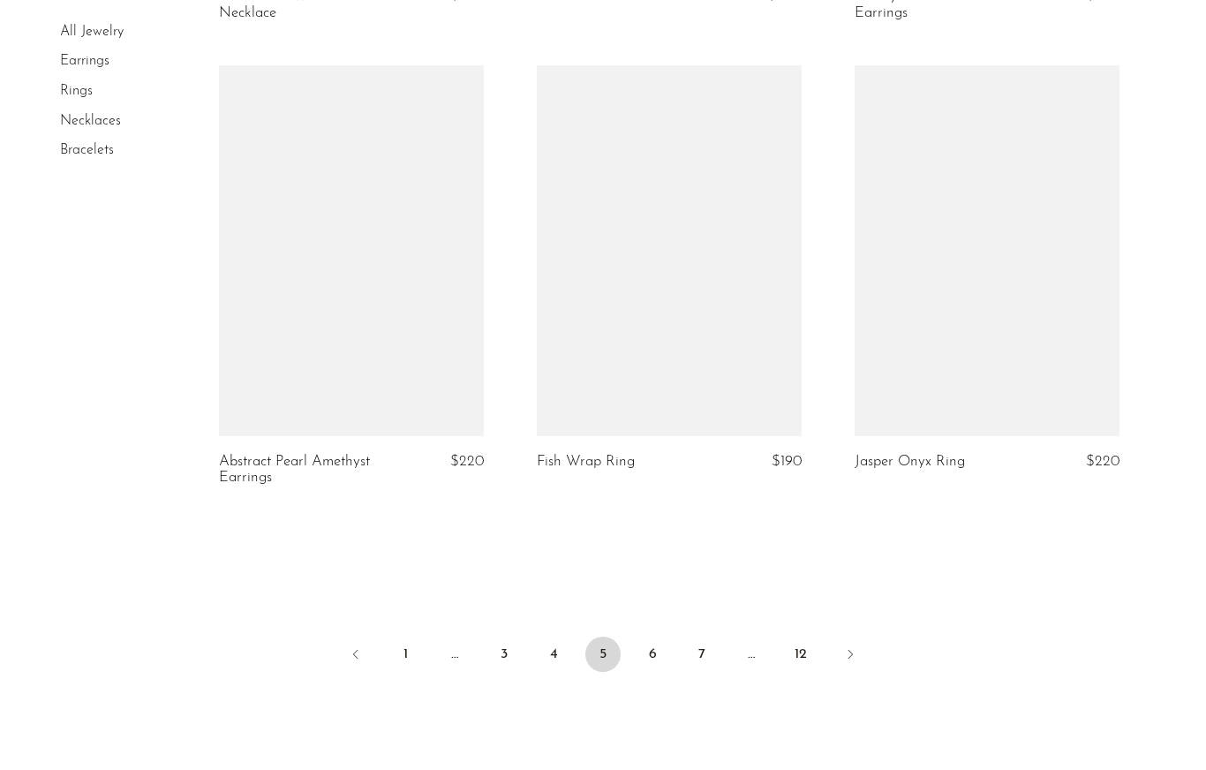
scroll to position [5174, 0]
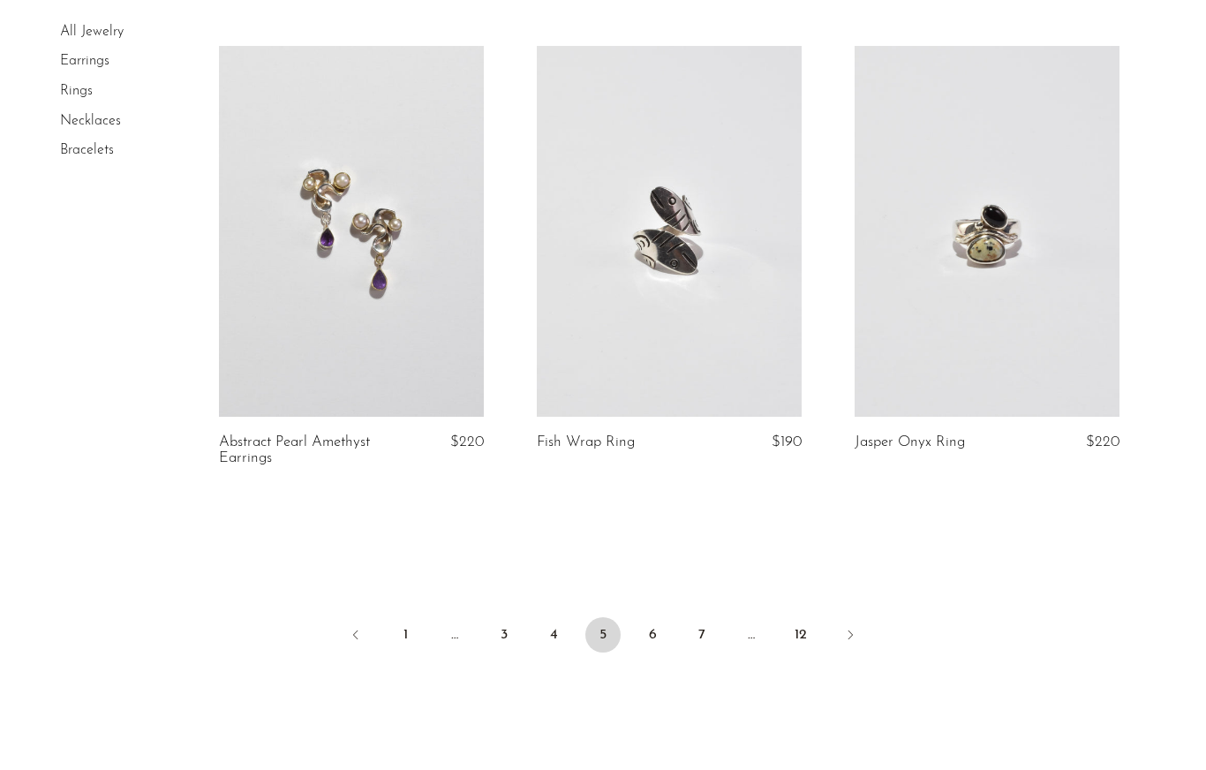
click at [650, 619] on link "6" at bounding box center [652, 634] width 35 height 35
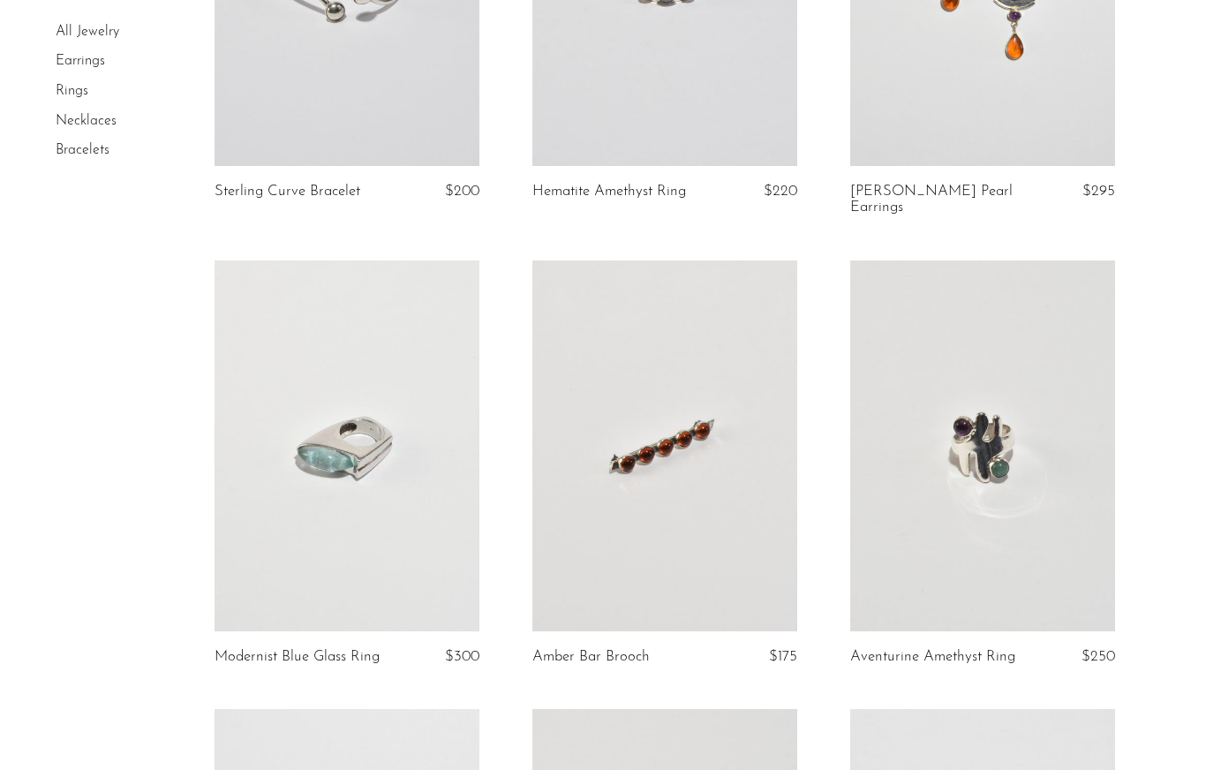
scroll to position [943, 0]
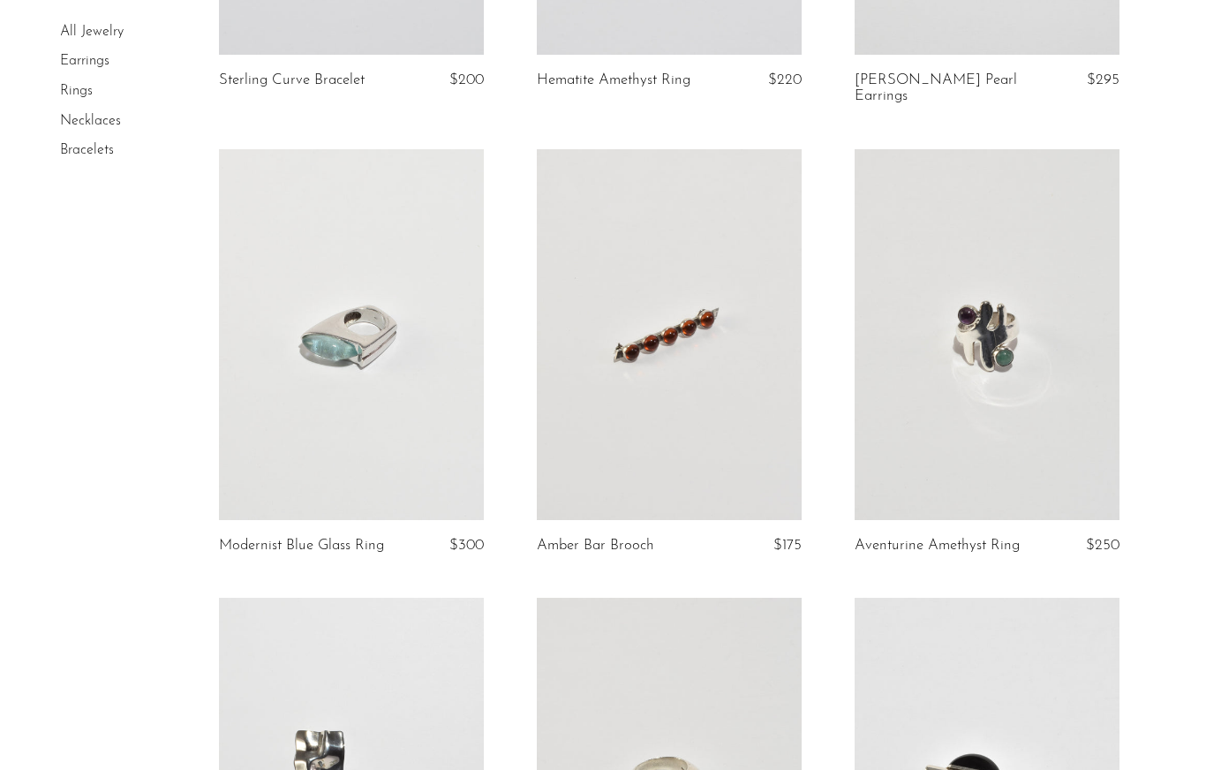
click at [294, 408] on link at bounding box center [351, 334] width 265 height 371
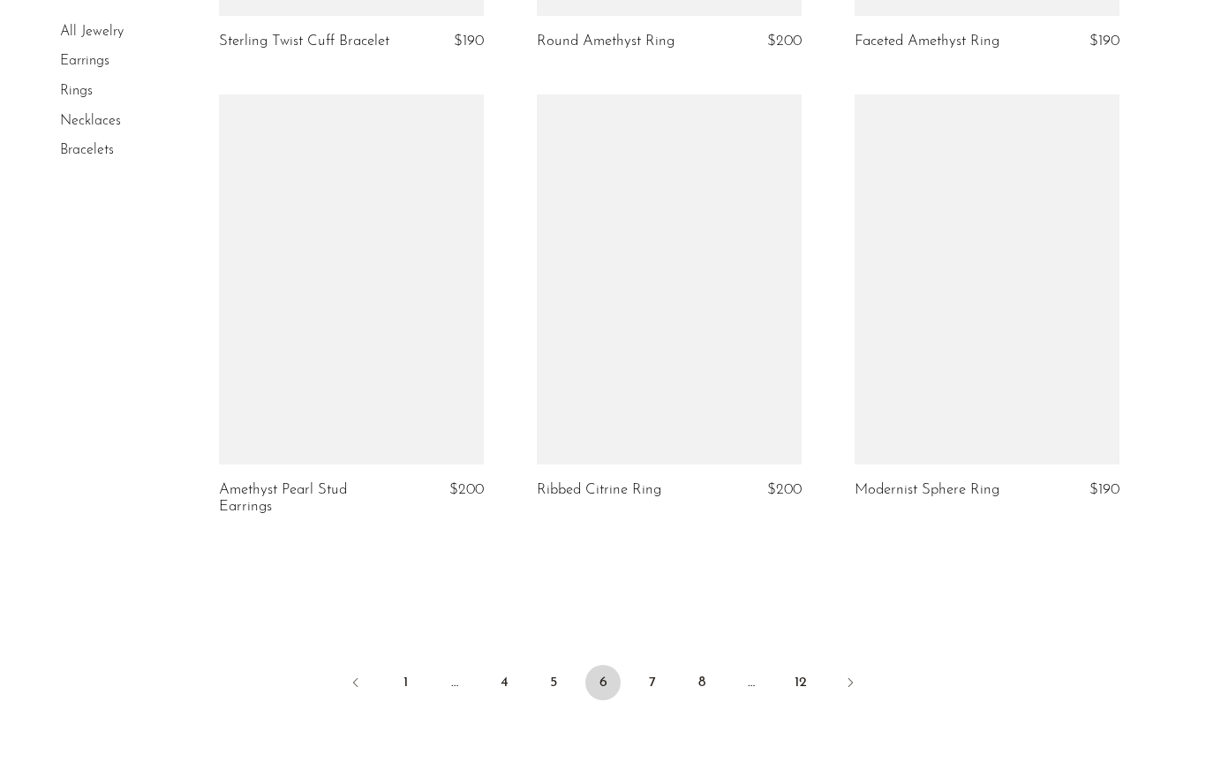
scroll to position [5256, 0]
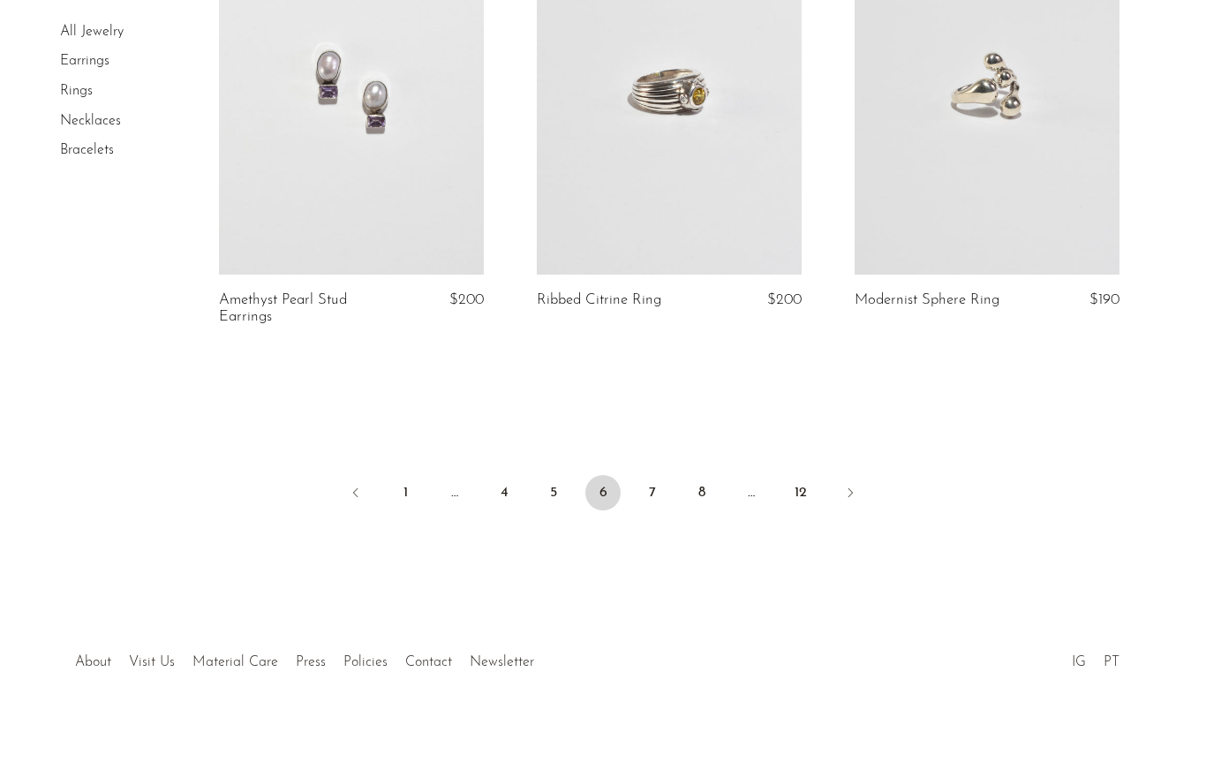
click at [649, 491] on link "7" at bounding box center [652, 492] width 35 height 35
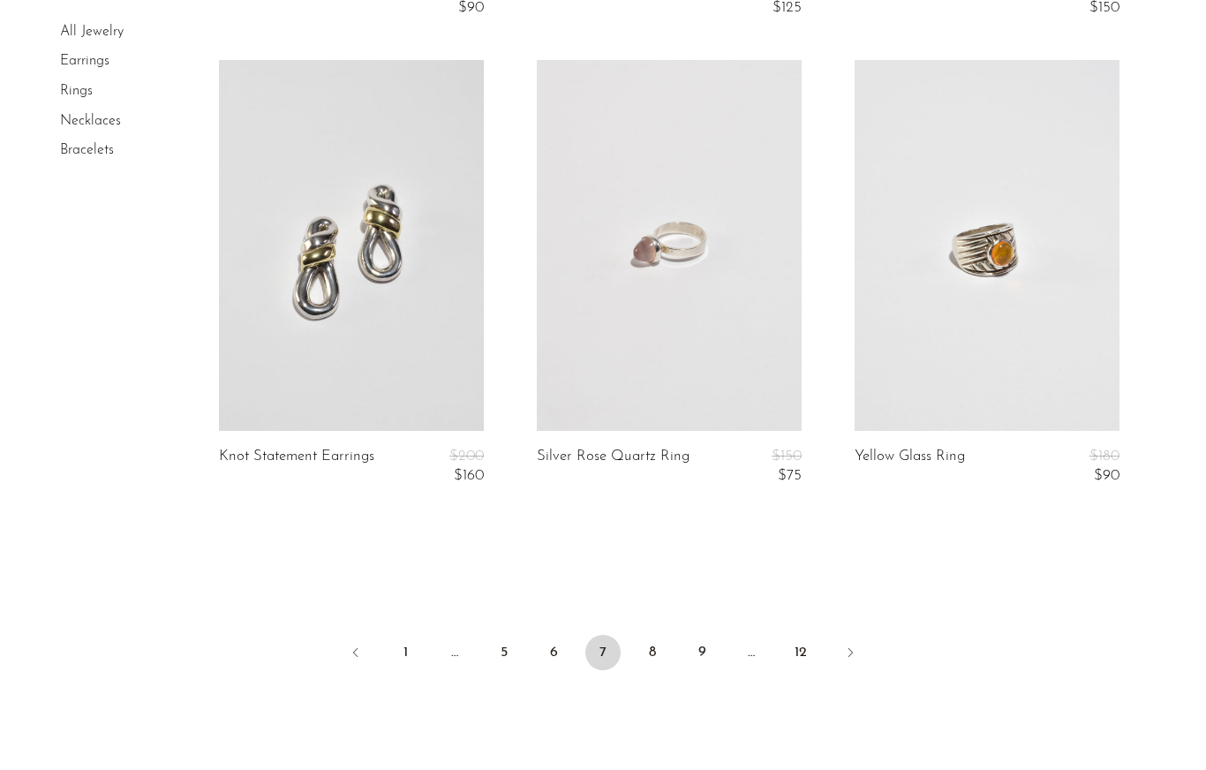
scroll to position [5256, 0]
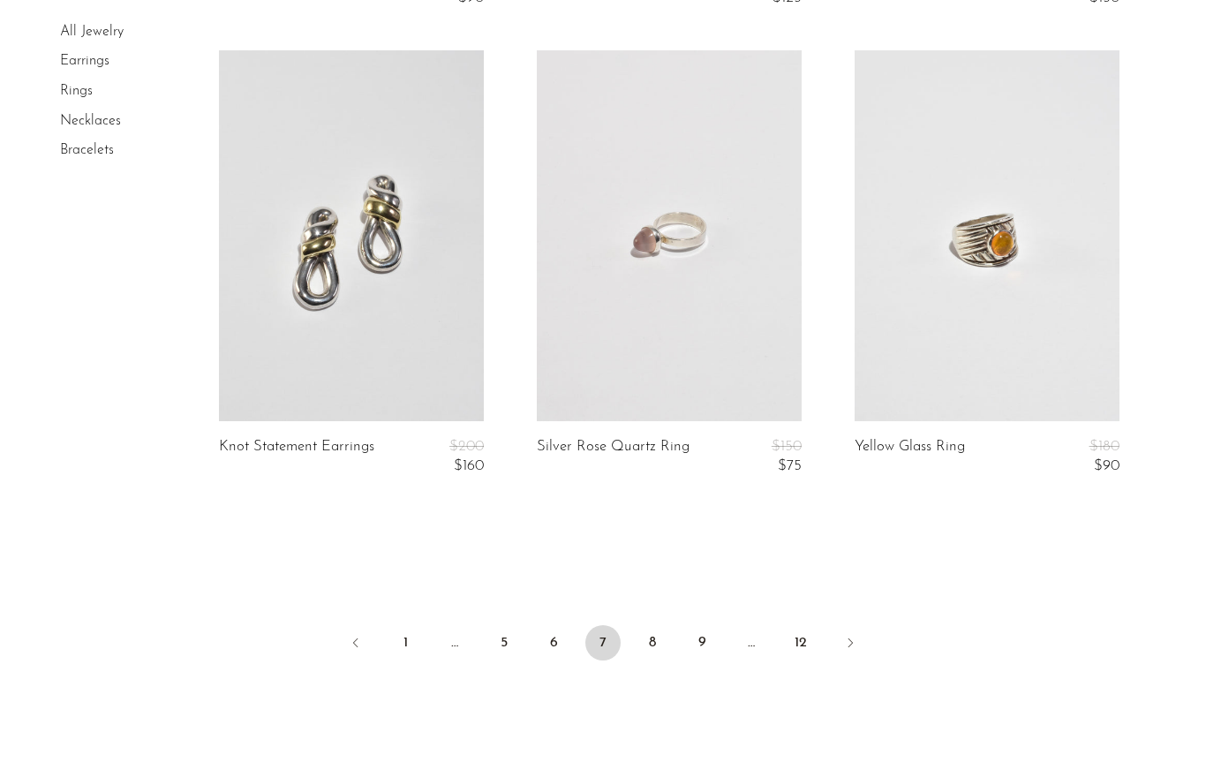
click at [644, 630] on link "8" at bounding box center [652, 642] width 35 height 35
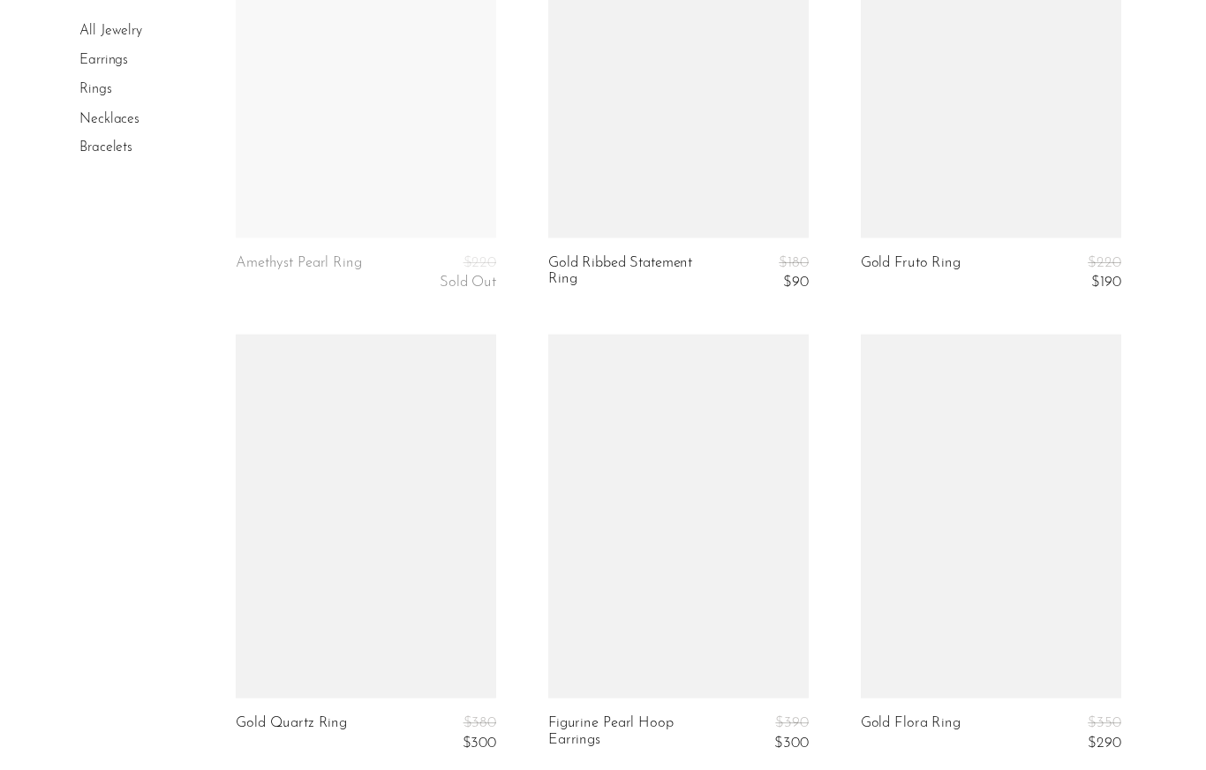
scroll to position [1391, 0]
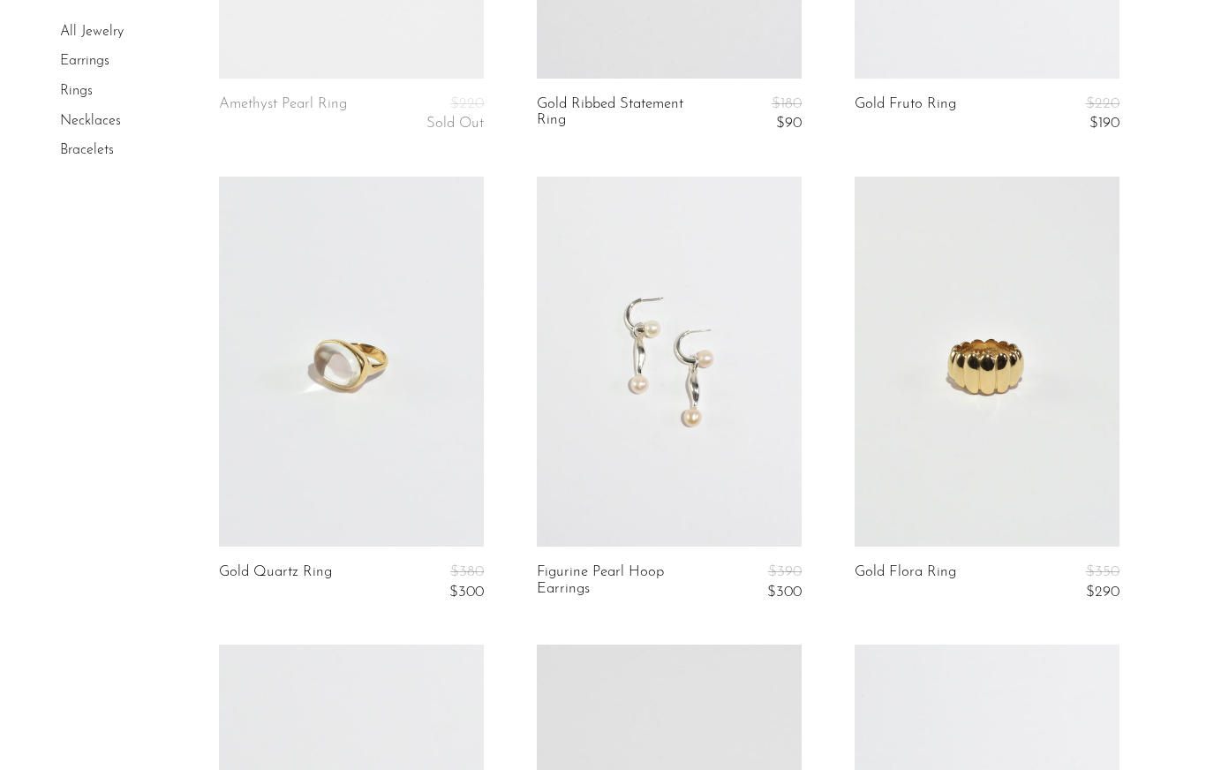
click at [311, 429] on link at bounding box center [351, 362] width 265 height 371
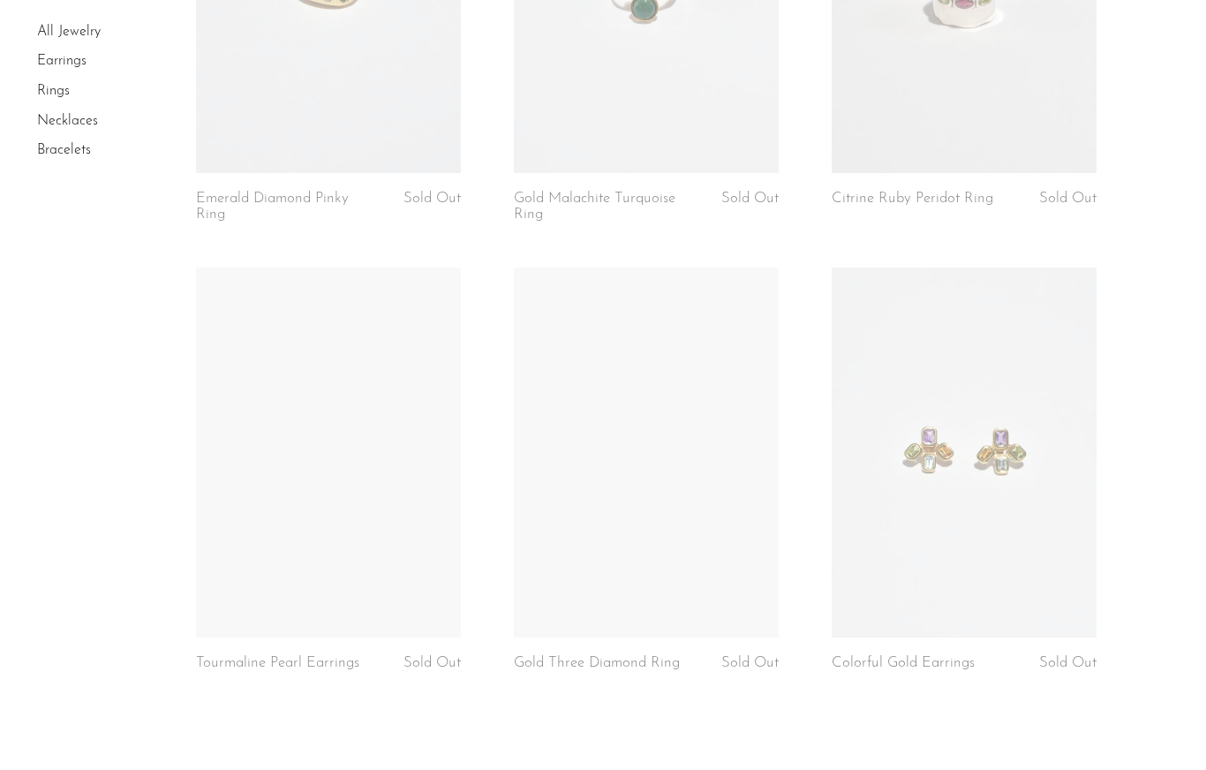
scroll to position [5115, 0]
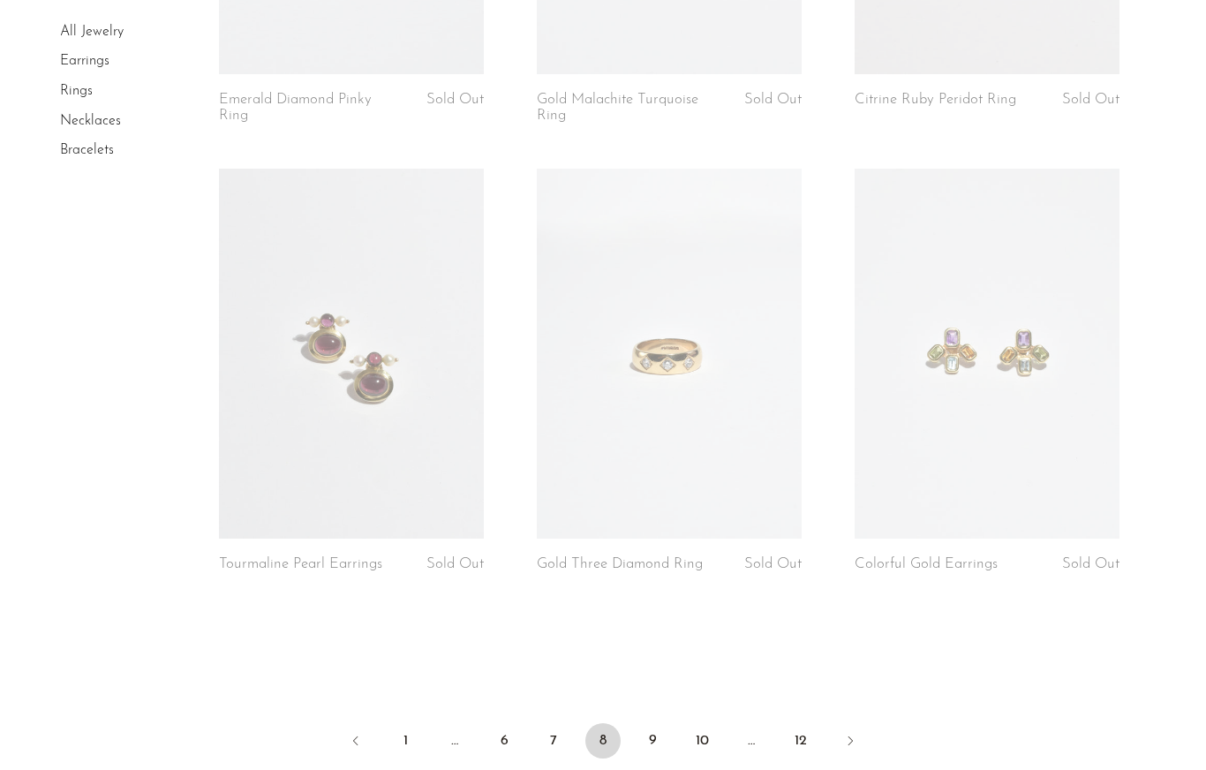
click at [649, 733] on link "9" at bounding box center [652, 740] width 35 height 35
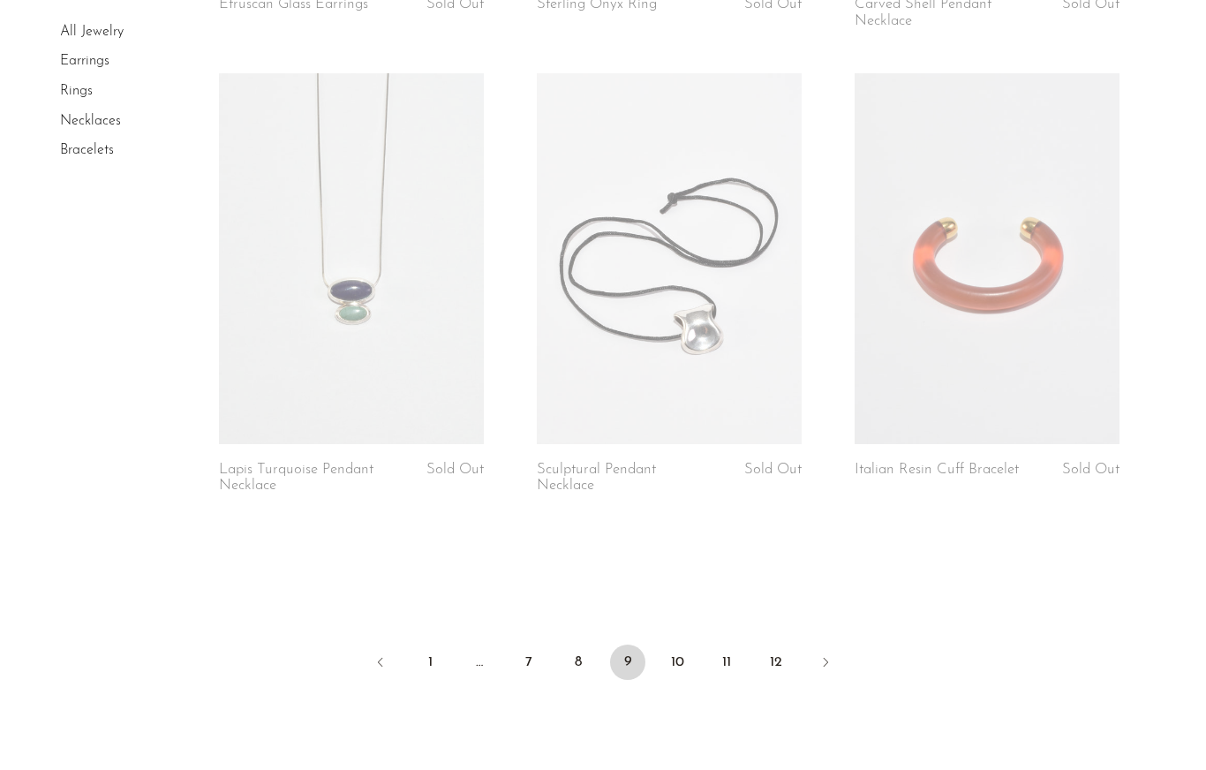
scroll to position [5137, 0]
click at [680, 643] on link "10" at bounding box center [676, 660] width 35 height 35
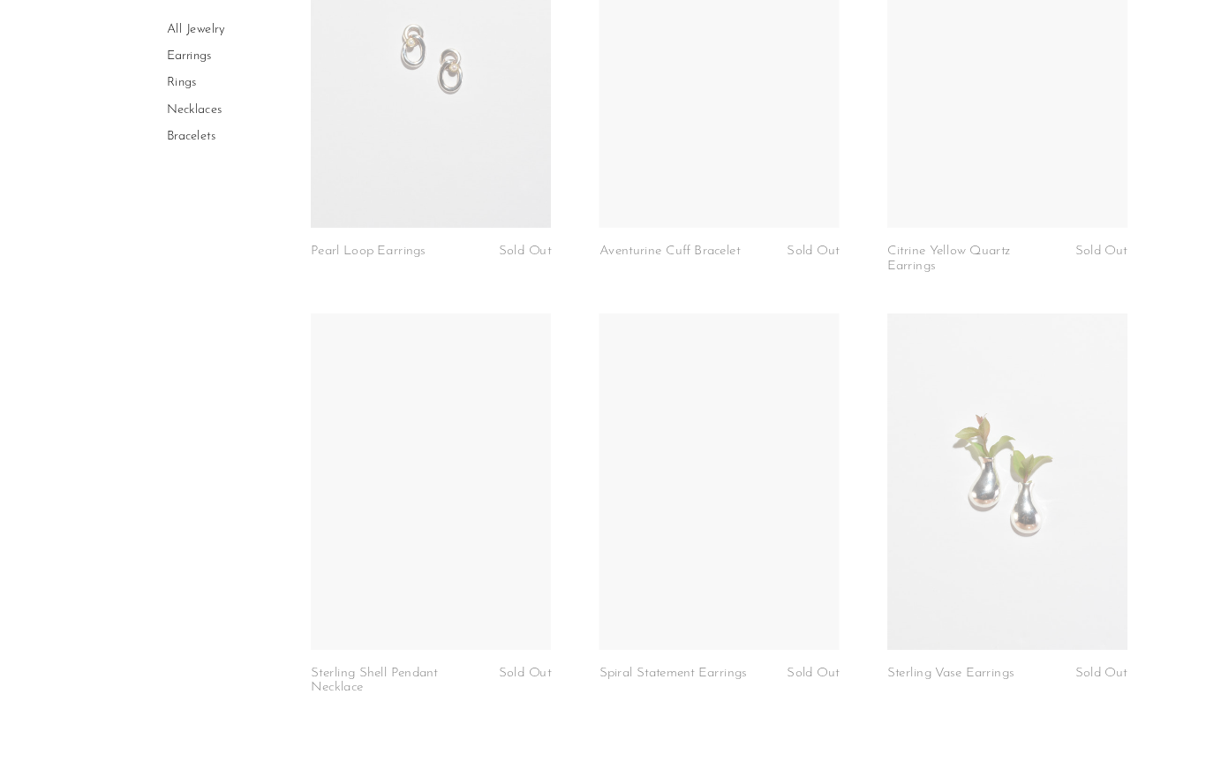
scroll to position [4505, 0]
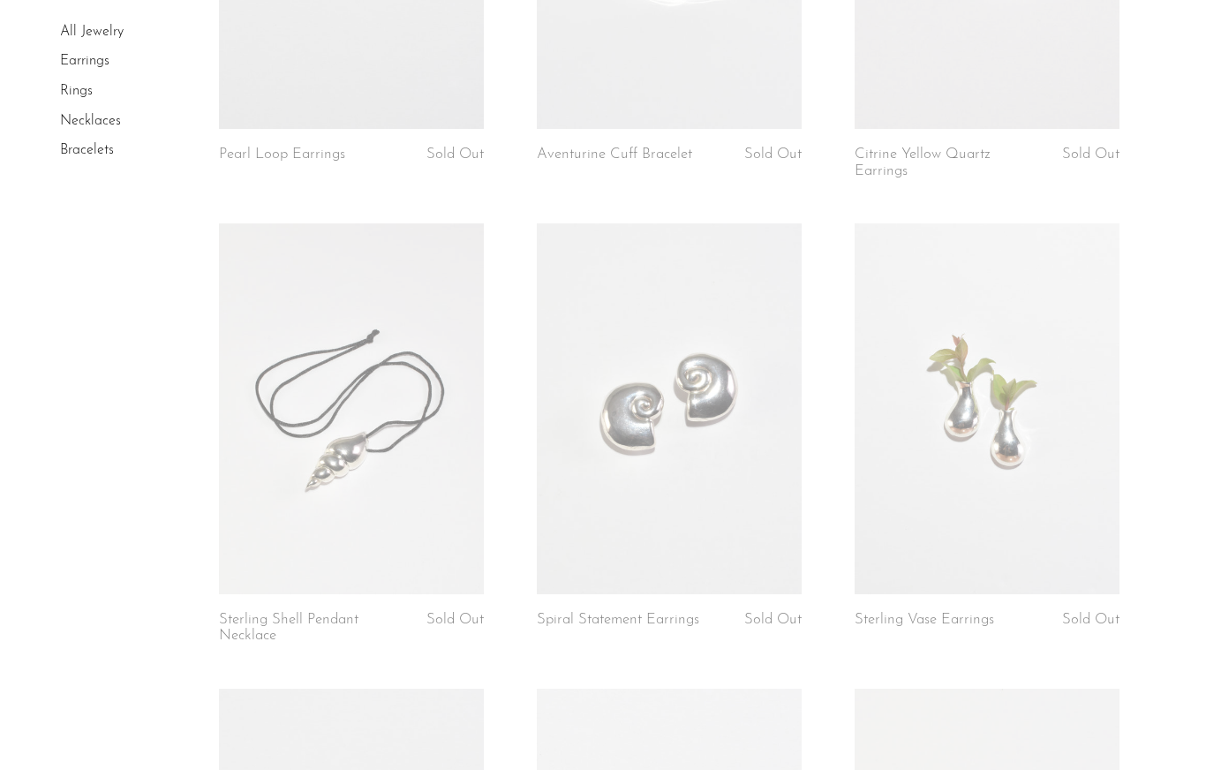
click at [1040, 487] on link at bounding box center [986, 408] width 265 height 371
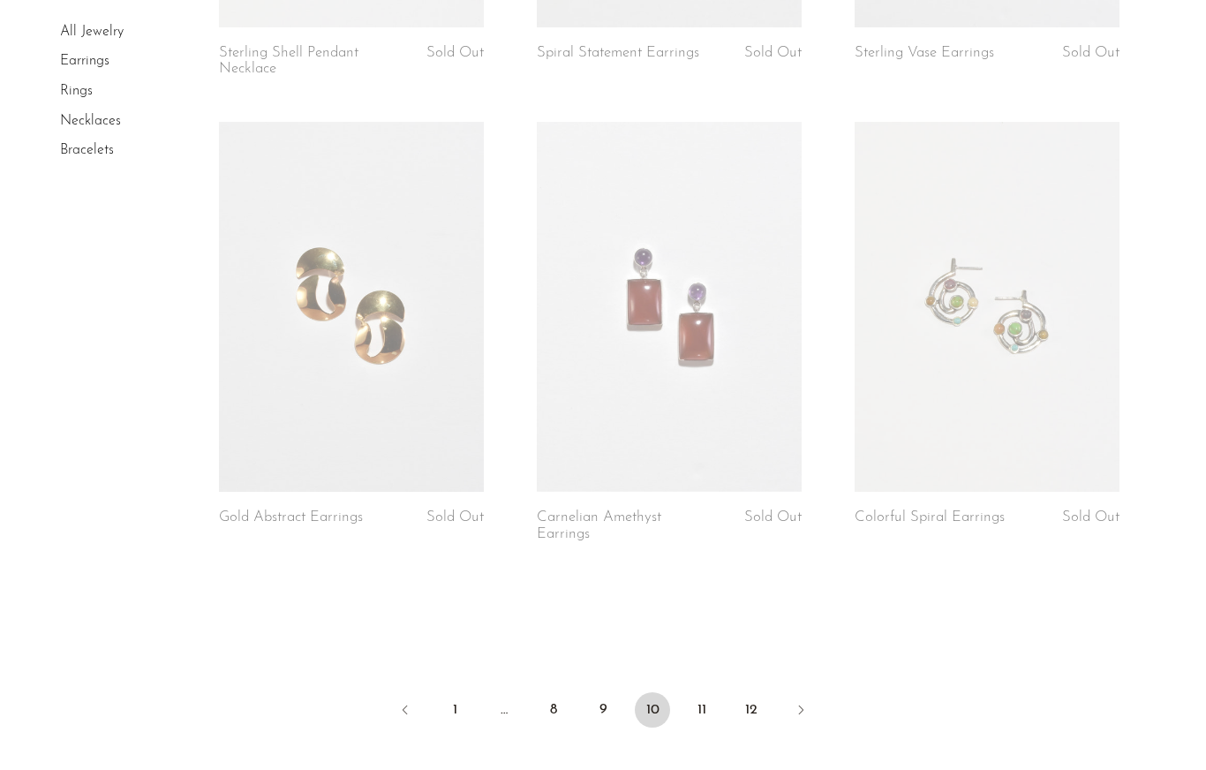
scroll to position [5268, 0]
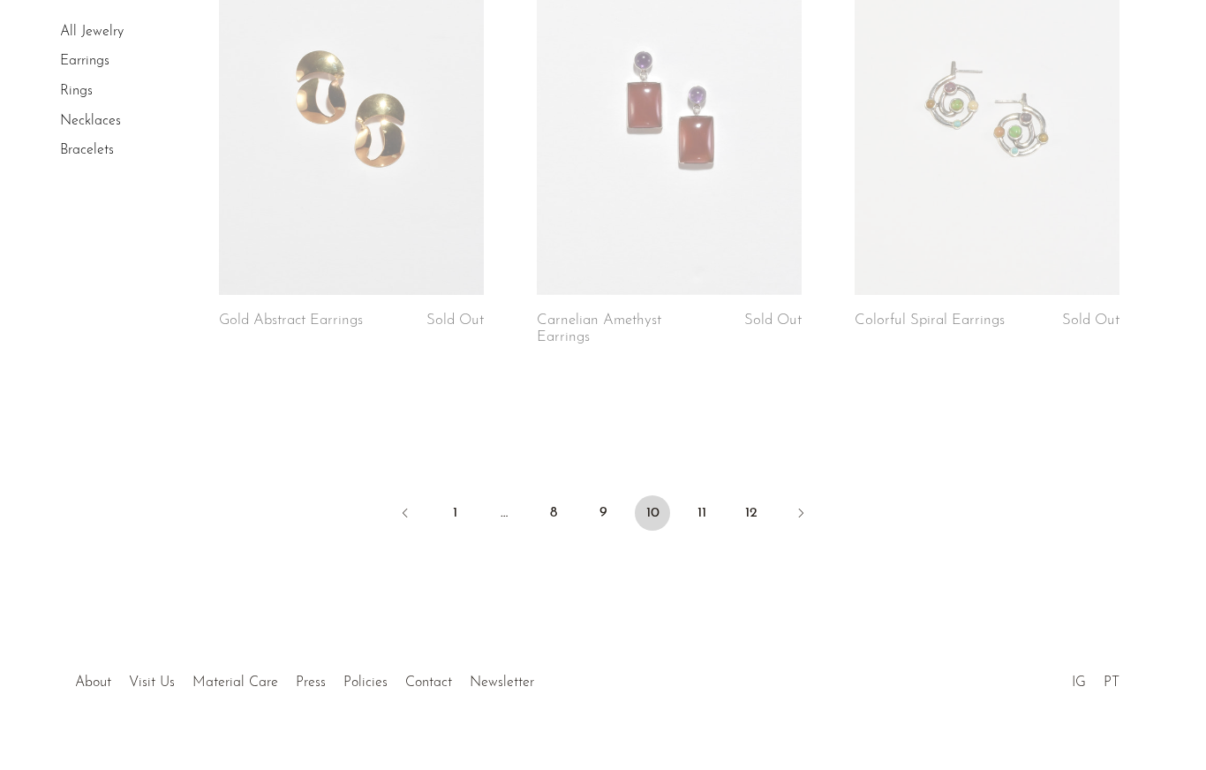
click at [695, 496] on link "11" at bounding box center [701, 512] width 35 height 35
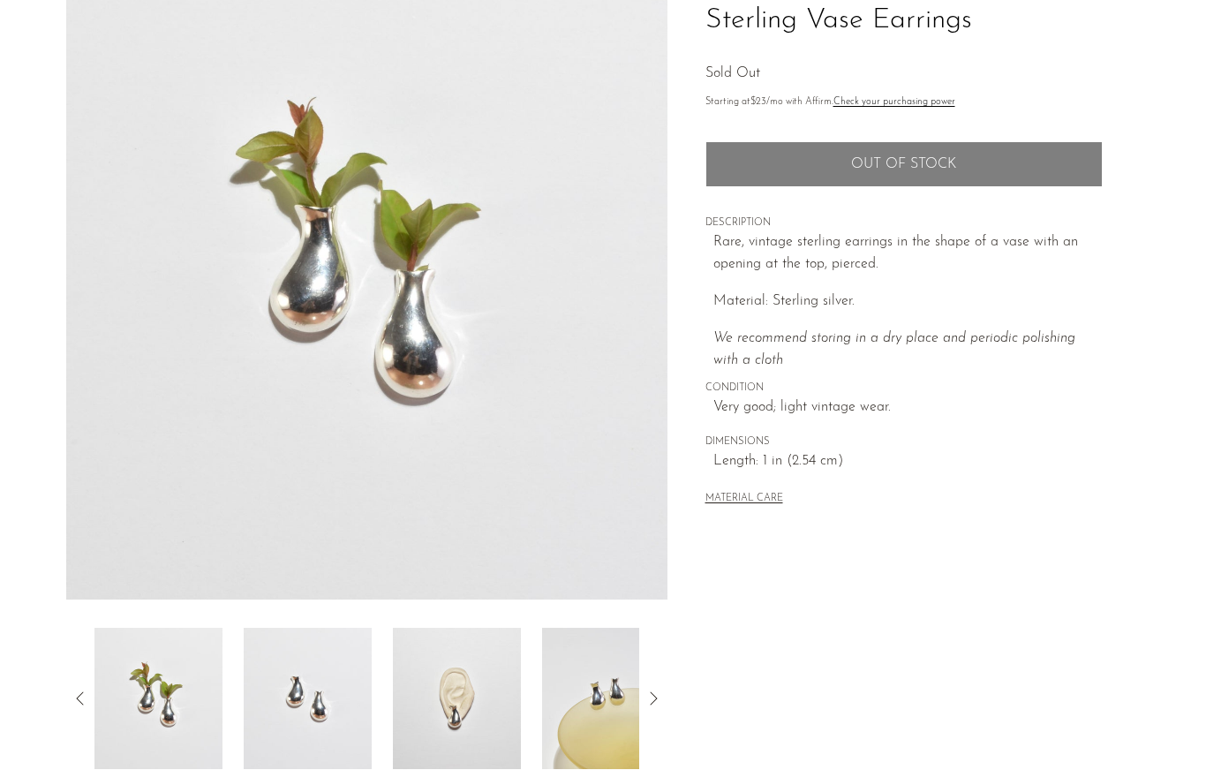
scroll to position [146, 0]
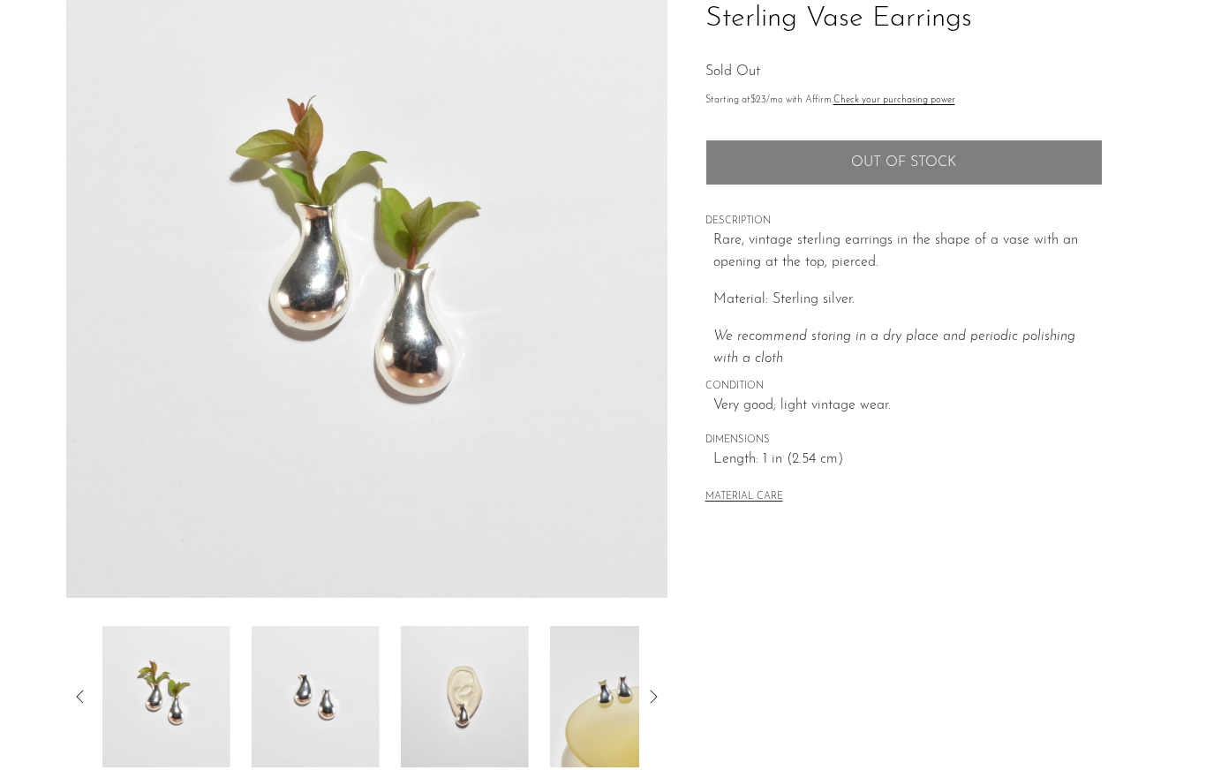
click at [282, 718] on img at bounding box center [316, 696] width 128 height 141
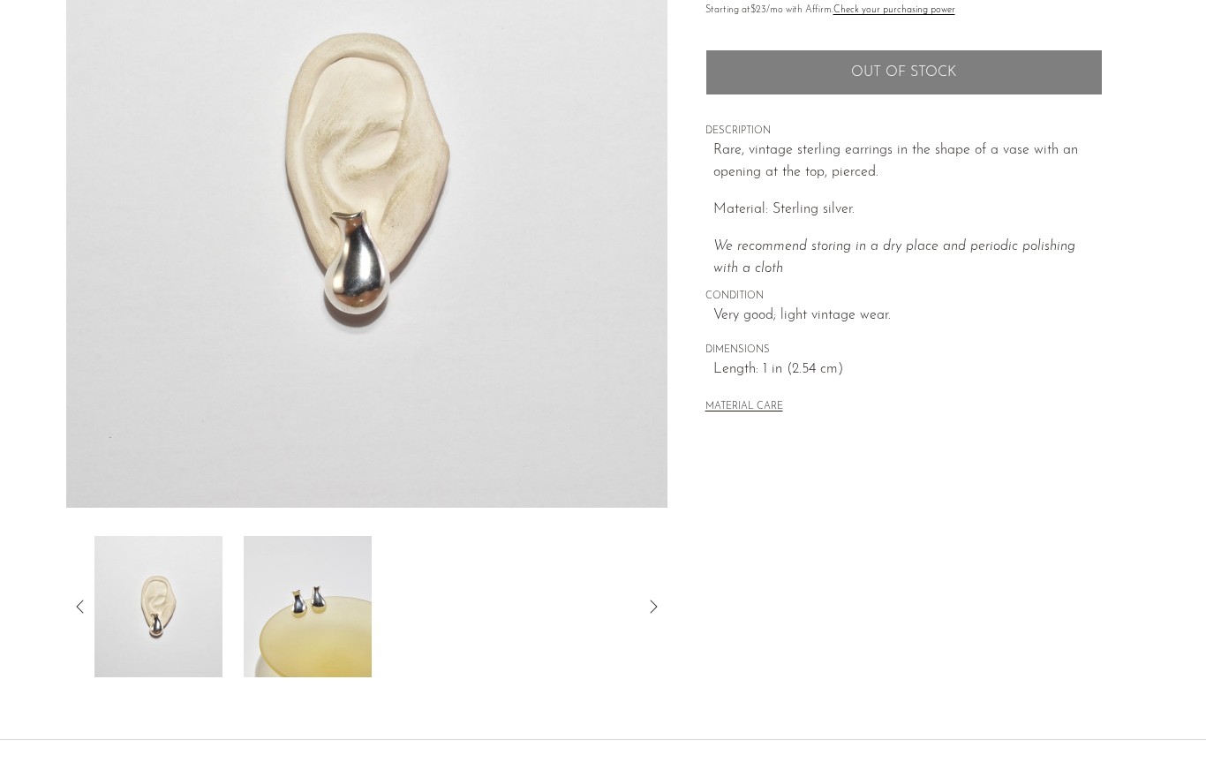
scroll to position [235, 0]
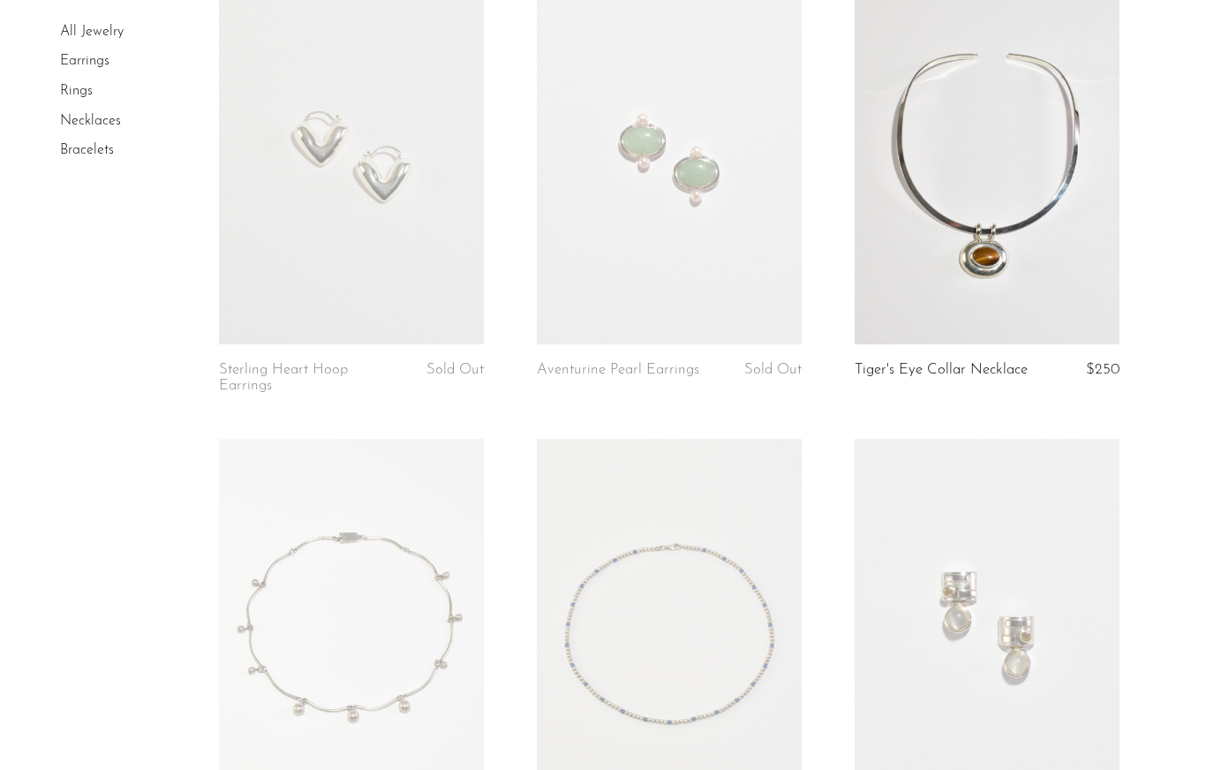
scroll to position [5066, 0]
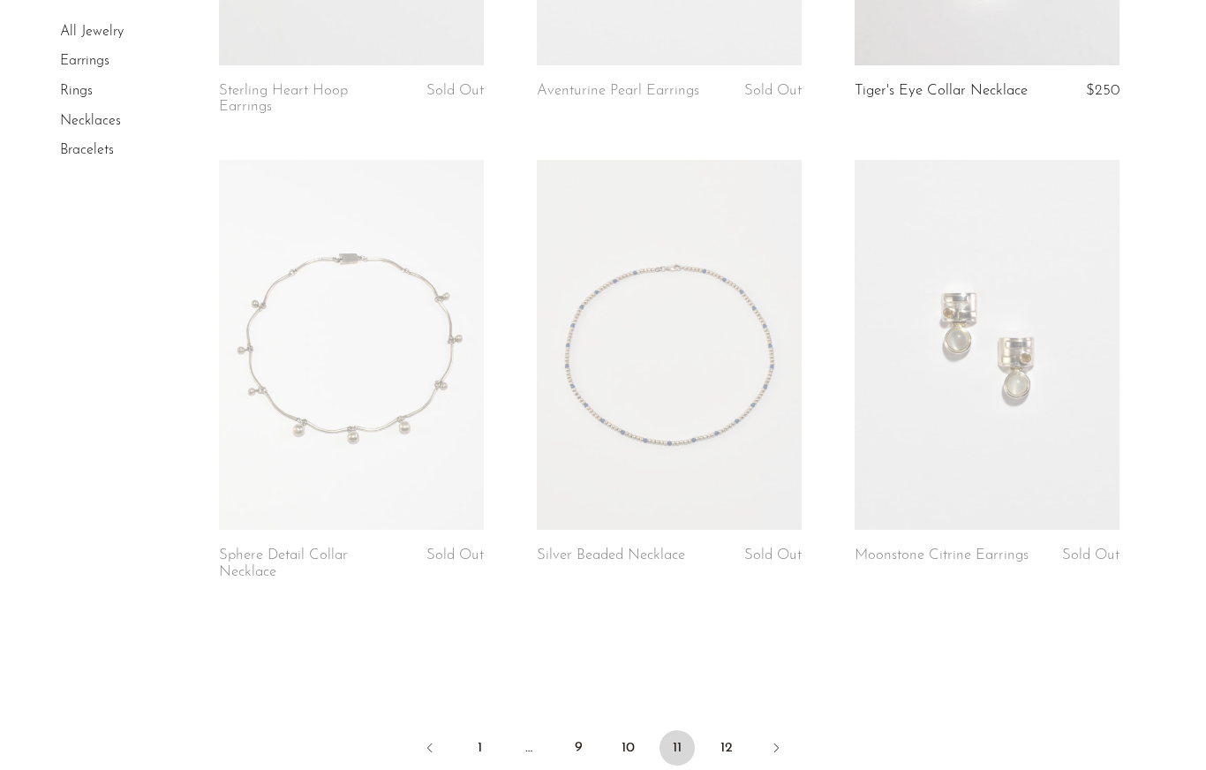
click at [731, 741] on link "12" at bounding box center [726, 747] width 35 height 35
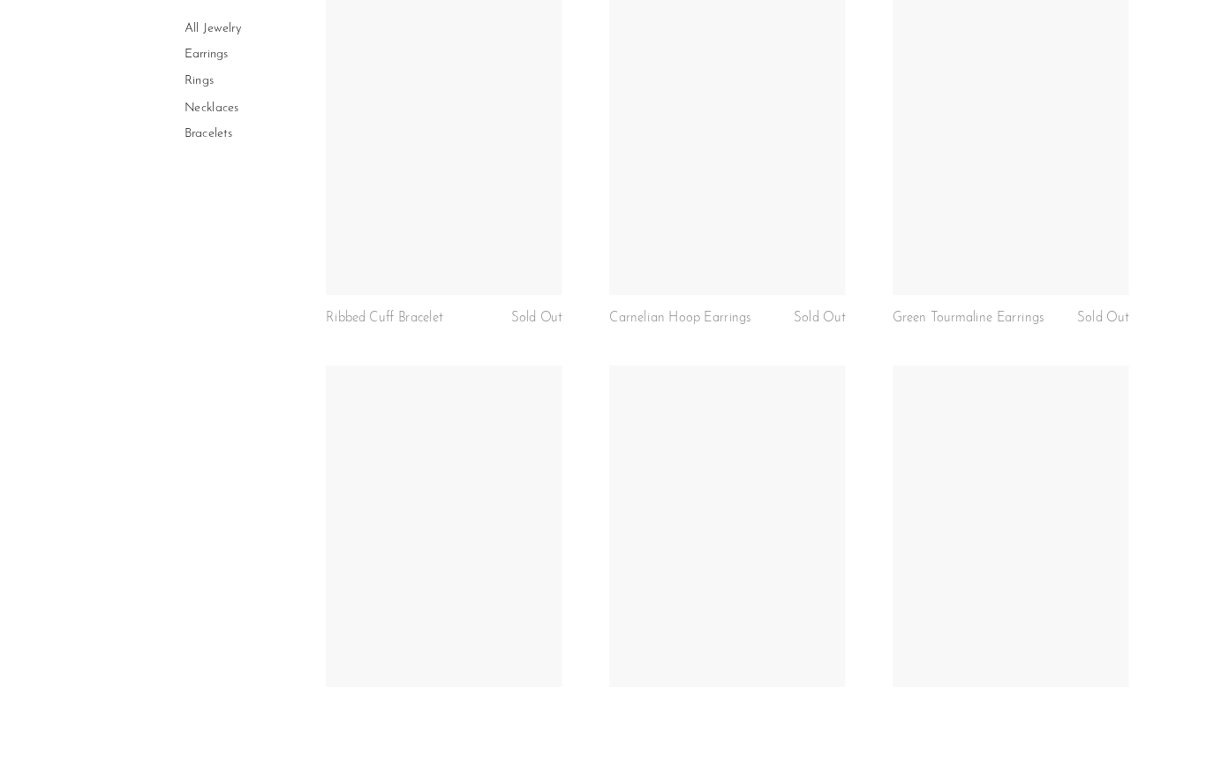
scroll to position [3544, 0]
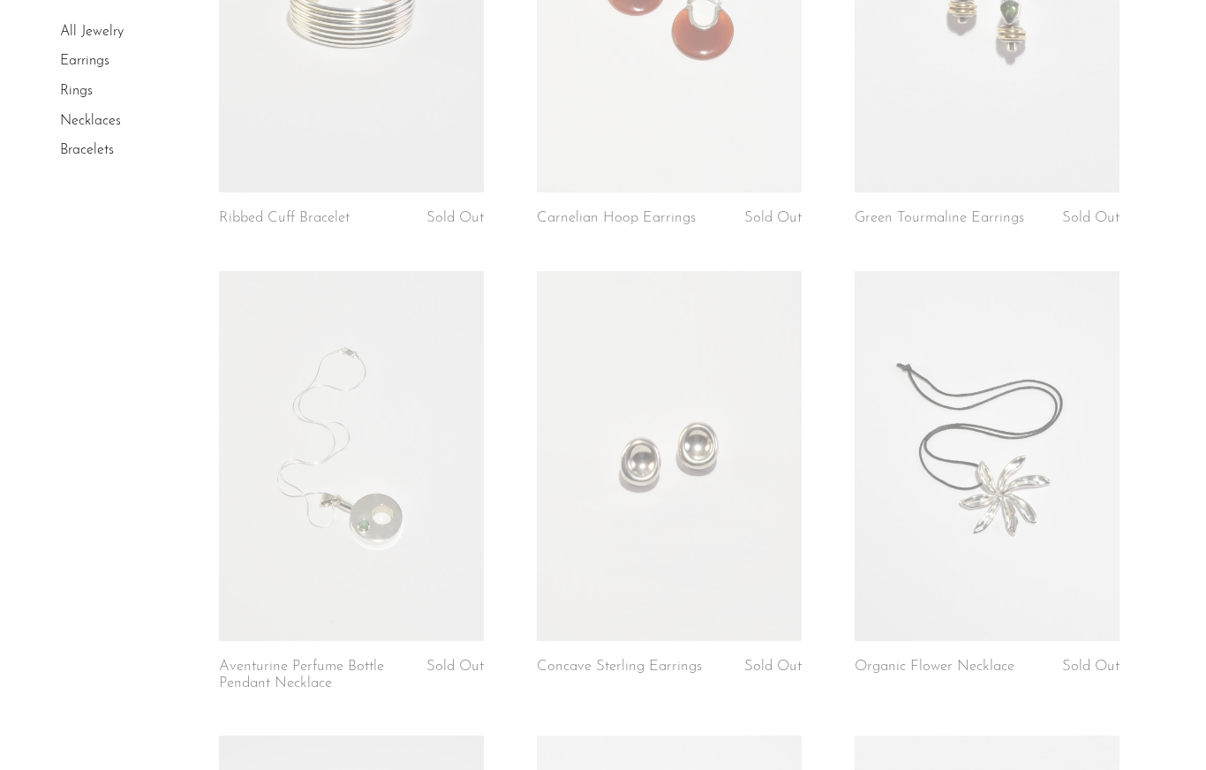
click at [742, 454] on link at bounding box center [669, 456] width 265 height 371
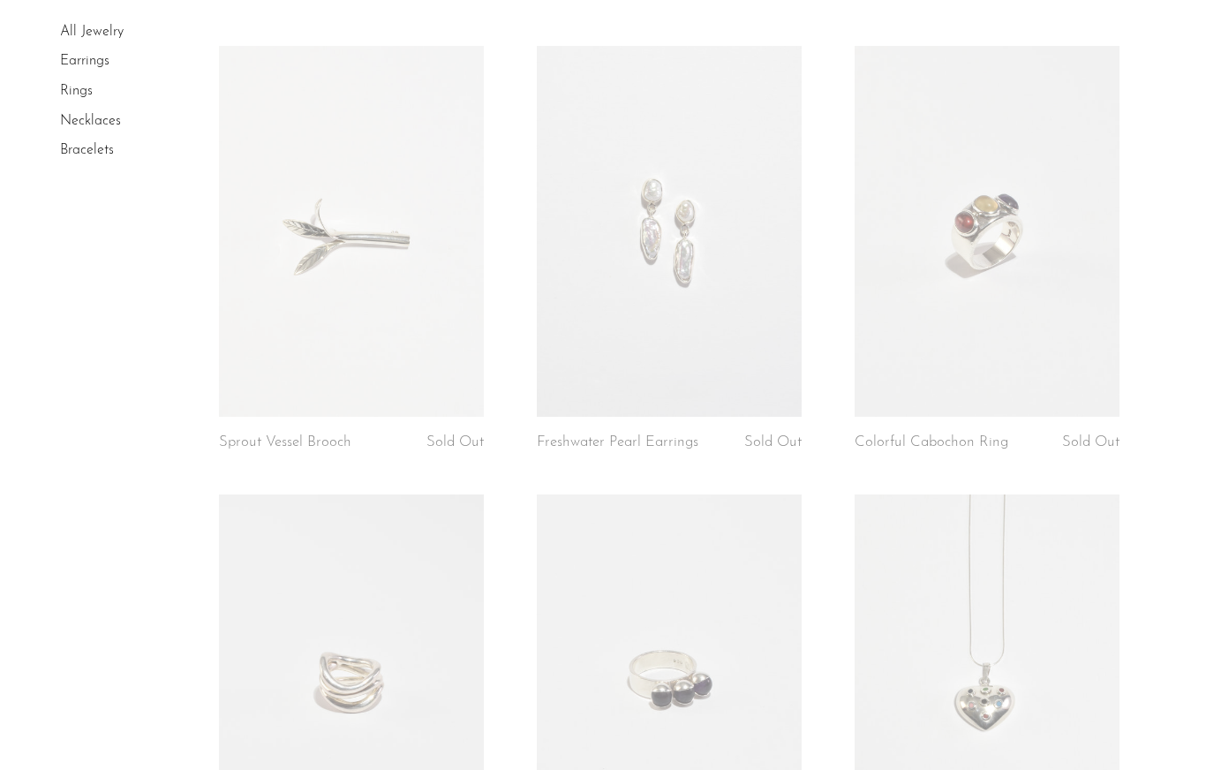
scroll to position [0, 0]
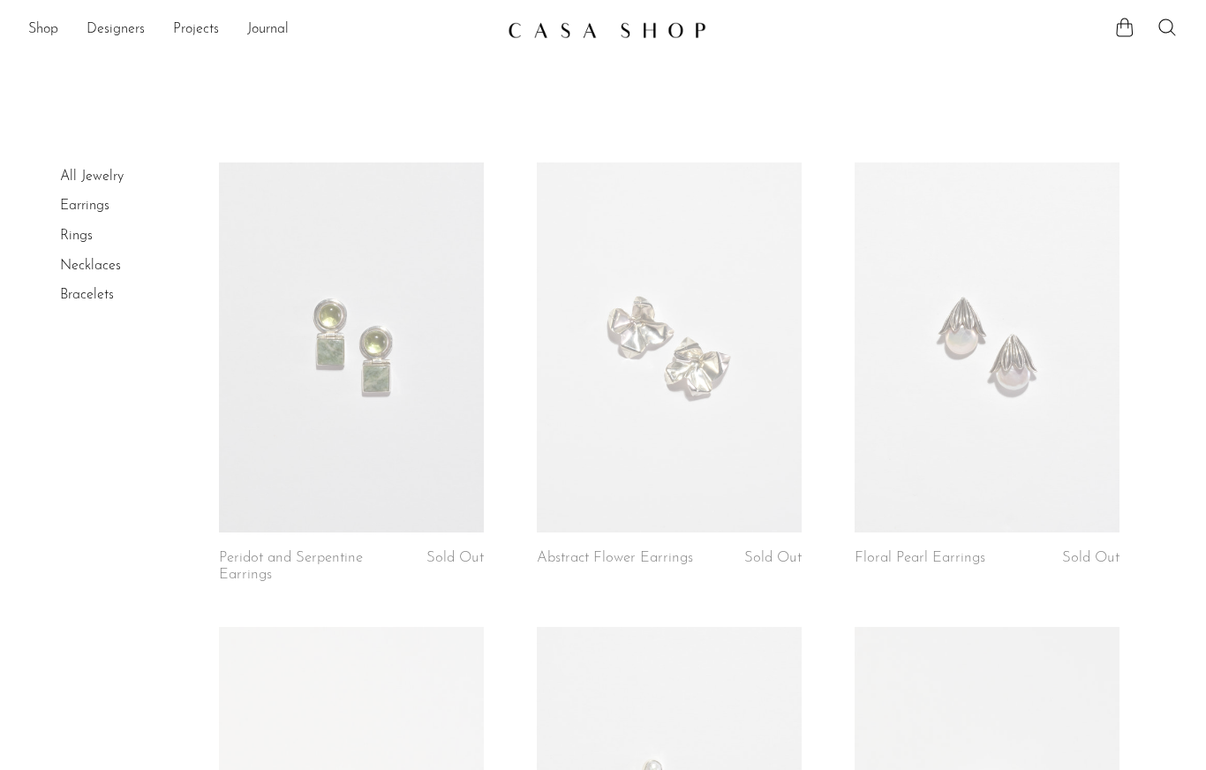
click at [41, 37] on link "Shop" at bounding box center [43, 30] width 30 height 23
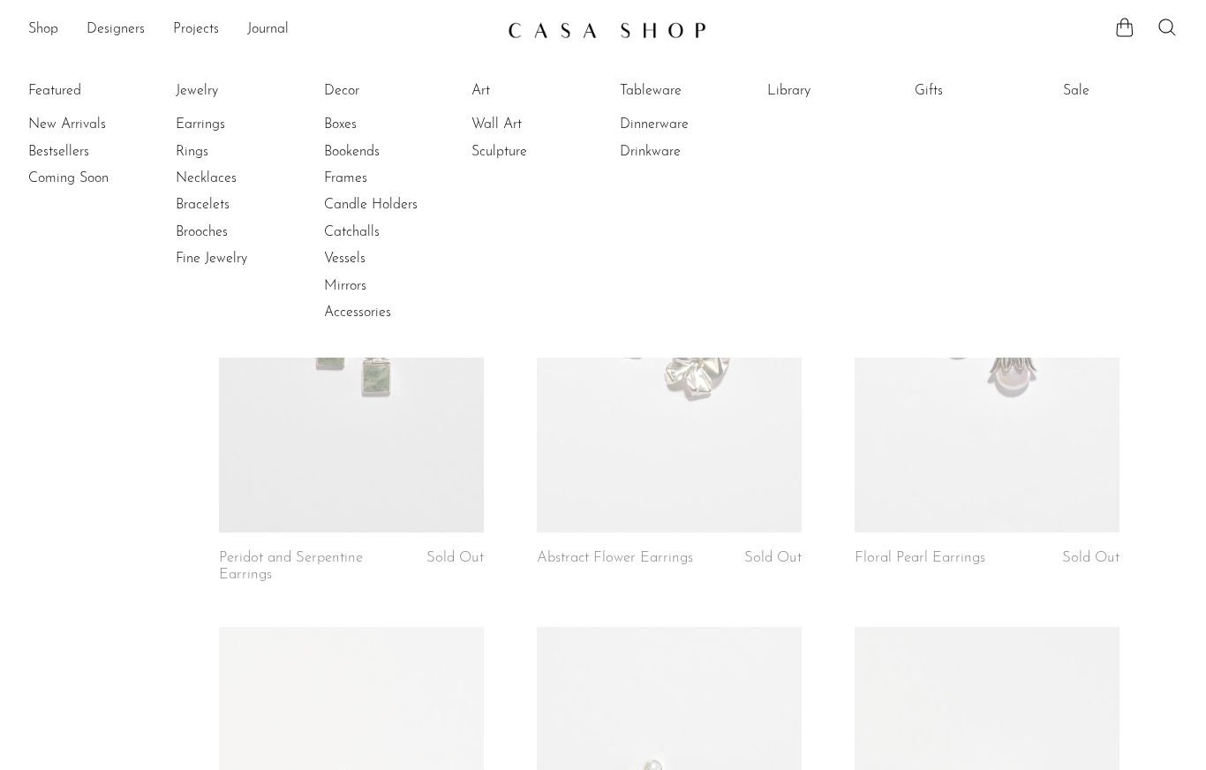
click at [499, 117] on link "Wall Art" at bounding box center [537, 124] width 132 height 19
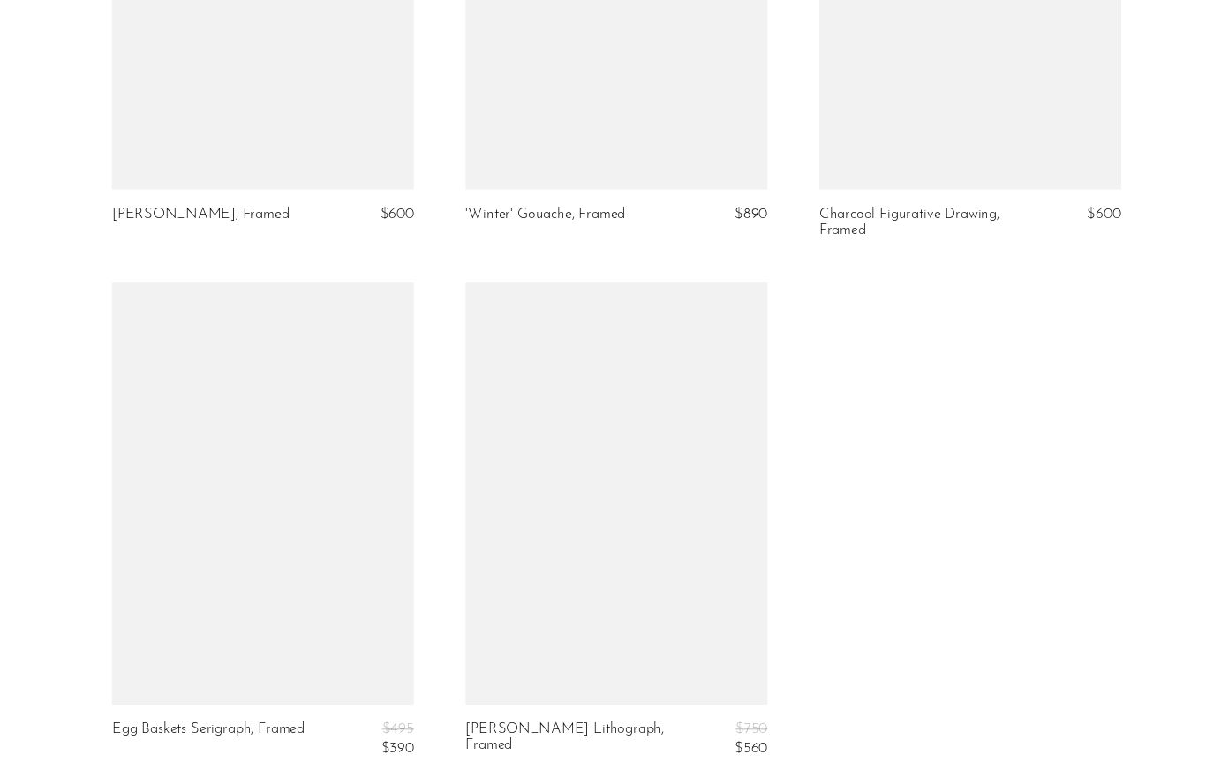
scroll to position [2106, 0]
